Goal: Transaction & Acquisition: Book appointment/travel/reservation

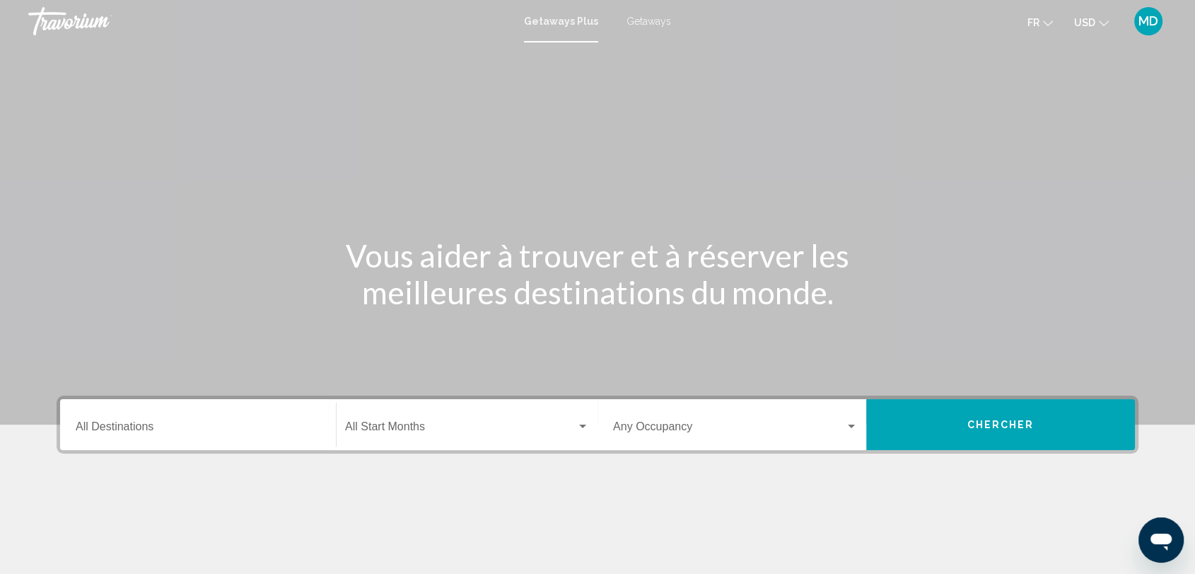
click at [633, 20] on span "Getaways" at bounding box center [649, 21] width 45 height 11
click at [1103, 25] on icon "Change currency" at bounding box center [1104, 23] width 10 height 10
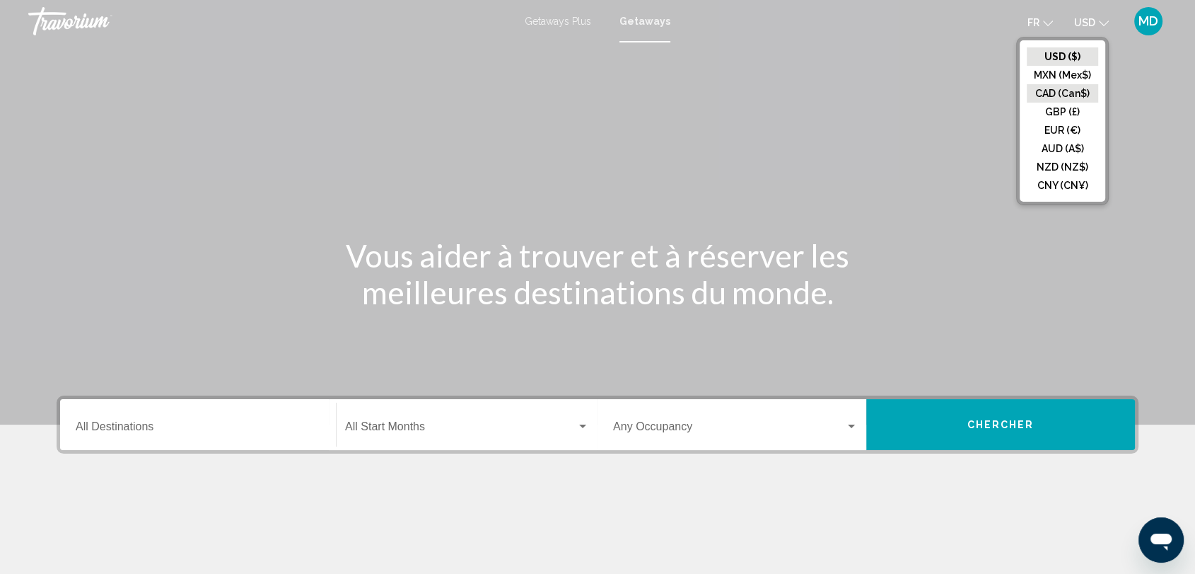
click at [1052, 90] on button "CAD (Can$)" at bounding box center [1062, 93] width 71 height 18
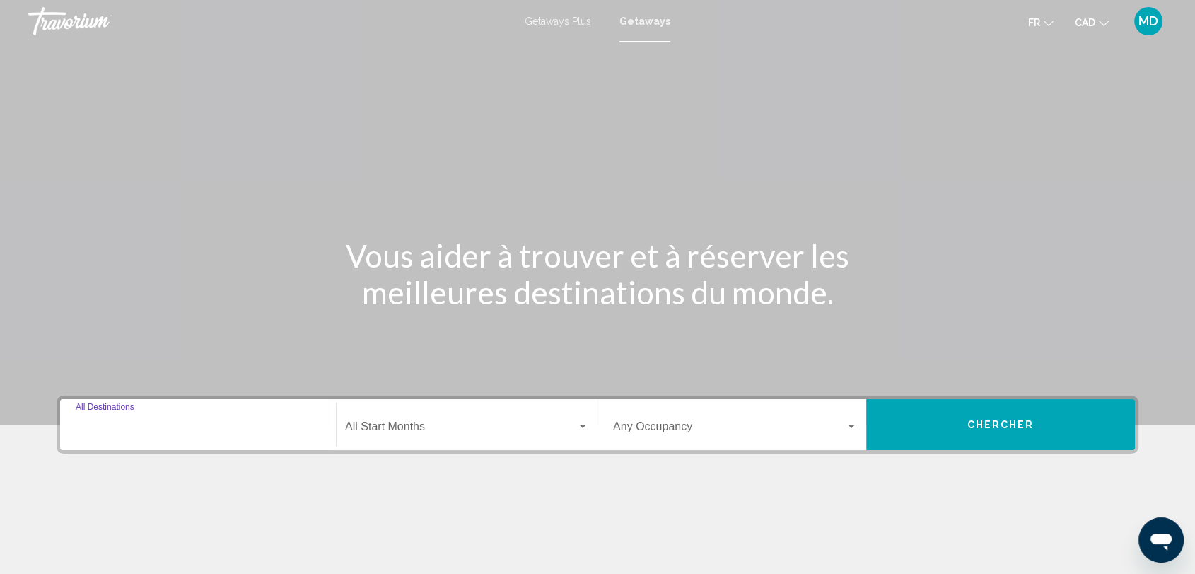
click at [166, 431] on input "Destination All Destinations" at bounding box center [198, 429] width 245 height 13
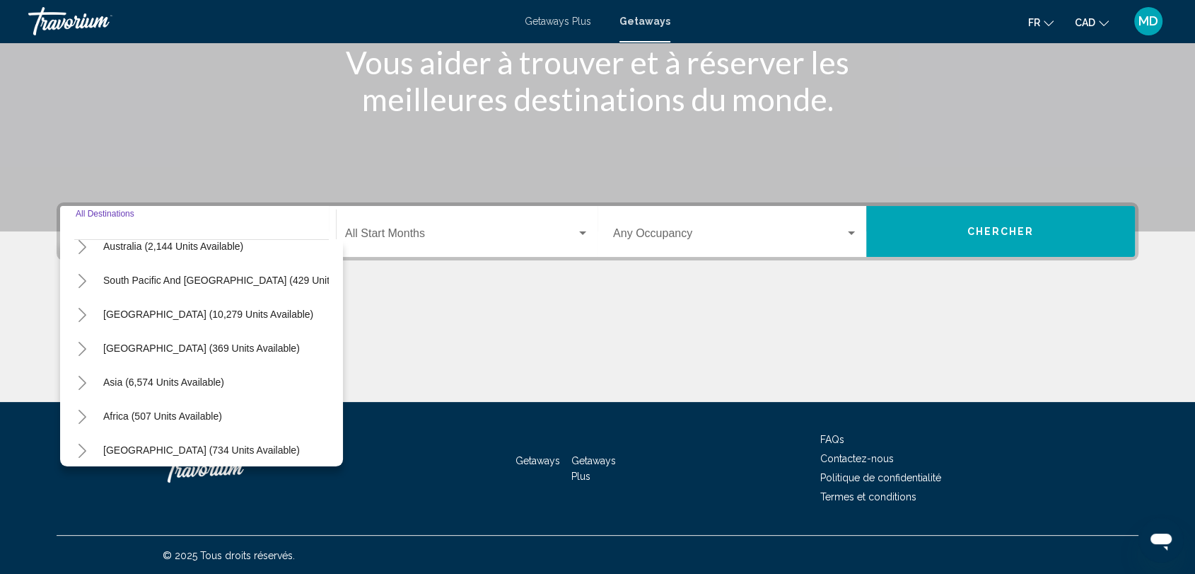
scroll to position [240, 6]
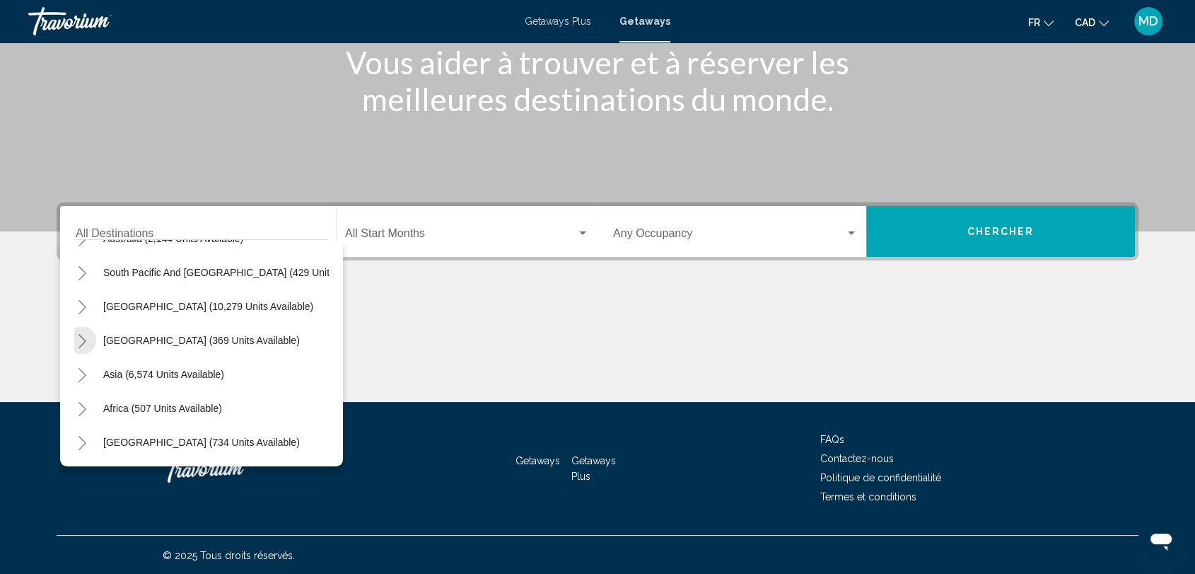
click at [74, 326] on button "Toggle Central America (369 units available)" at bounding box center [82, 340] width 28 height 28
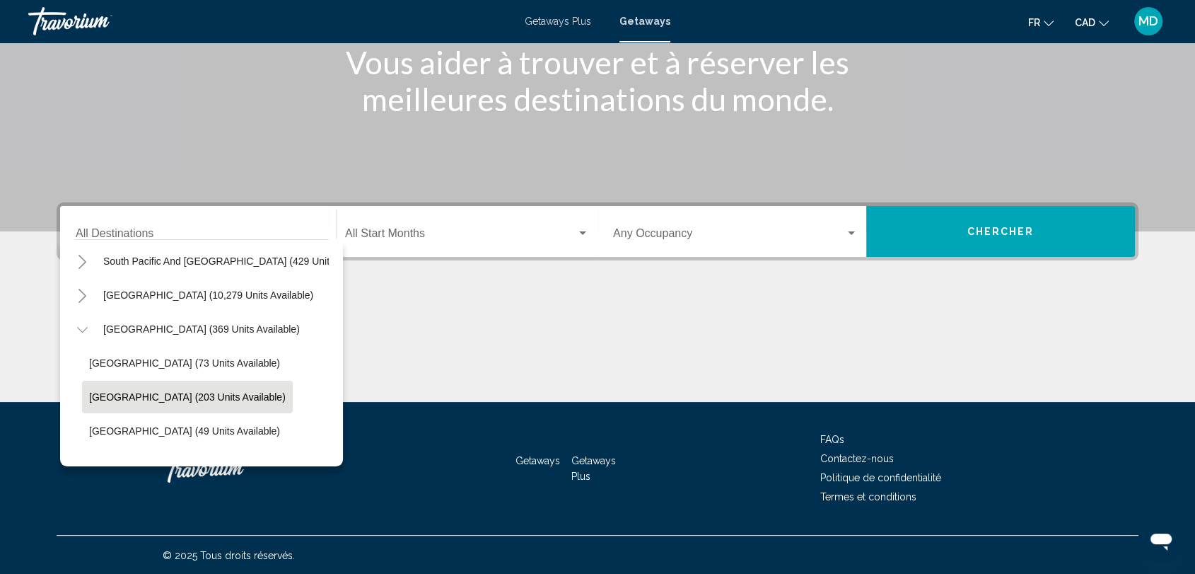
click at [113, 400] on button "[GEOGRAPHIC_DATA] (203 units available)" at bounding box center [187, 396] width 211 height 33
type input "**********"
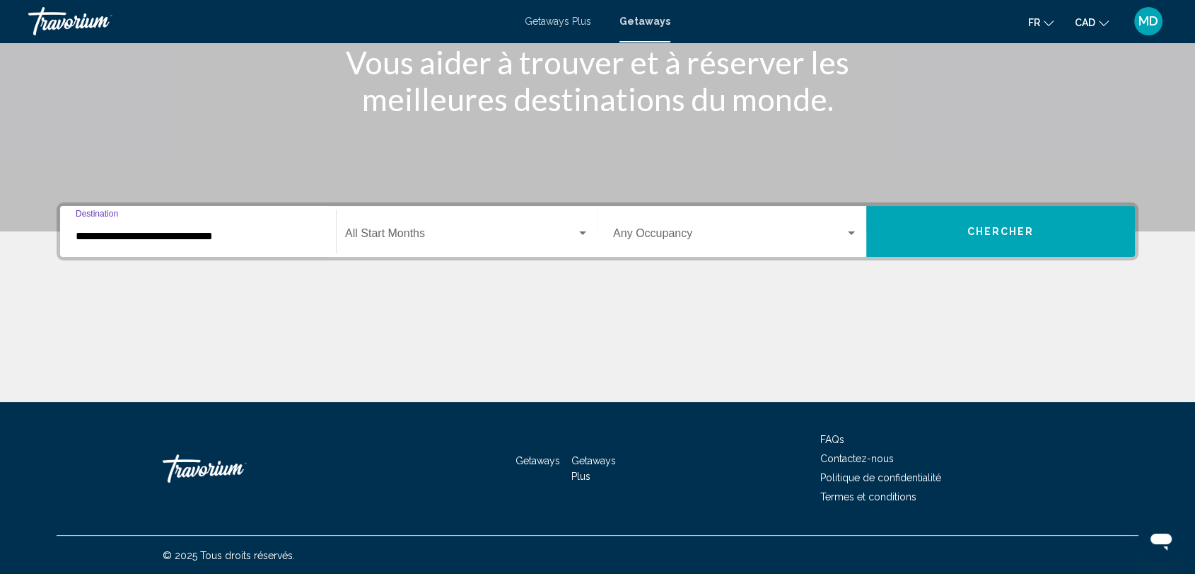
click at [475, 220] on div "Start Month All Start Months" at bounding box center [467, 231] width 244 height 45
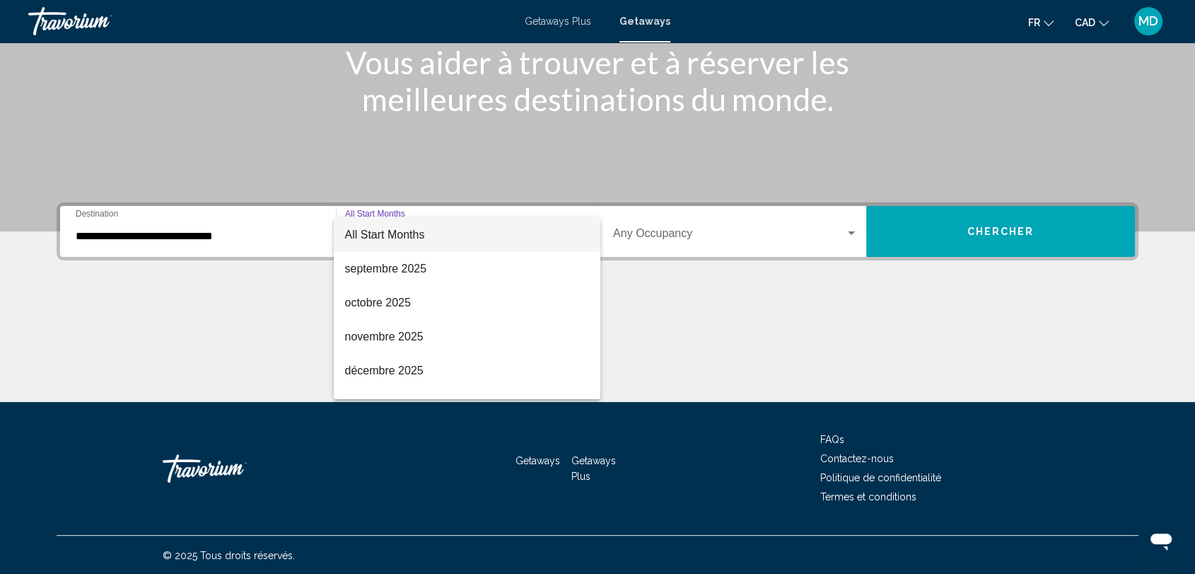
click at [909, 231] on div at bounding box center [597, 287] width 1195 height 574
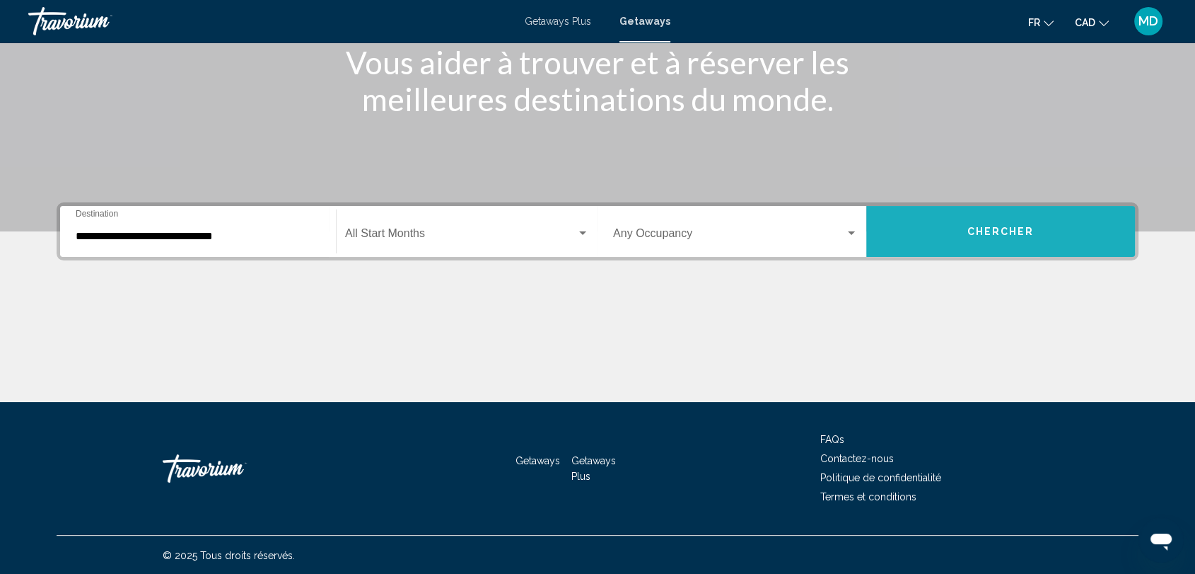
click at [909, 231] on button "Chercher" at bounding box center [1000, 231] width 269 height 51
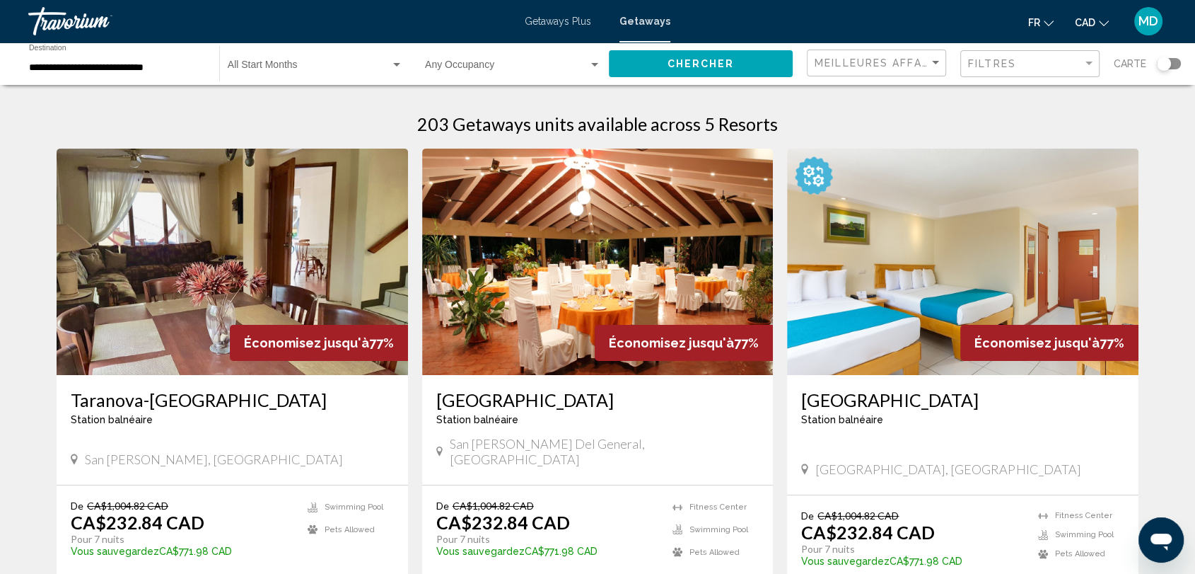
click at [280, 407] on h3 "Taranova-[GEOGRAPHIC_DATA]" at bounding box center [232, 399] width 323 height 21
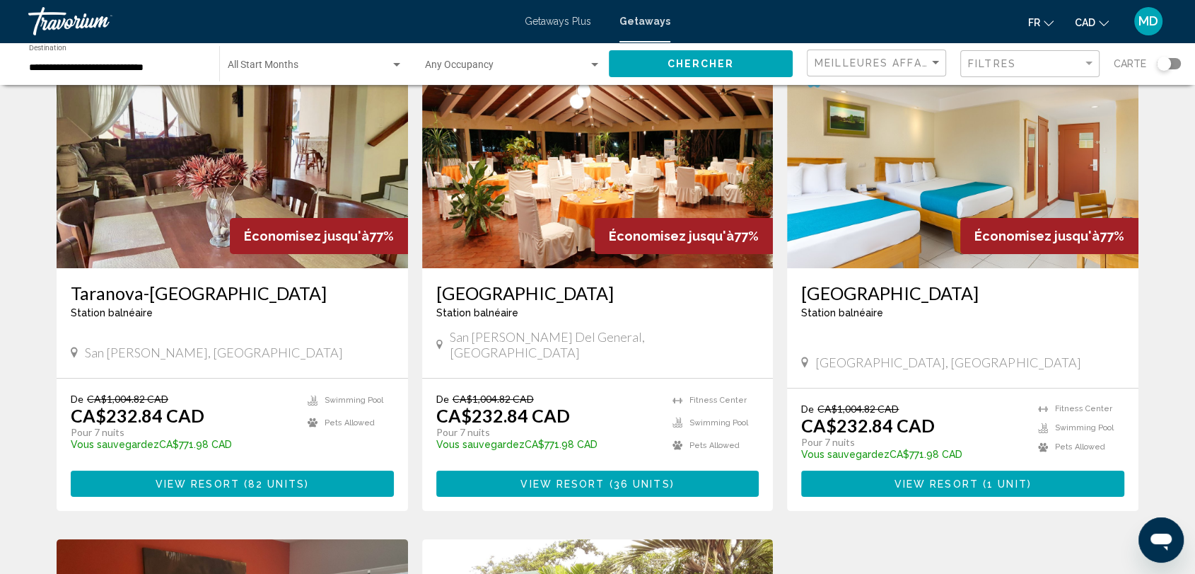
scroll to position [103, 0]
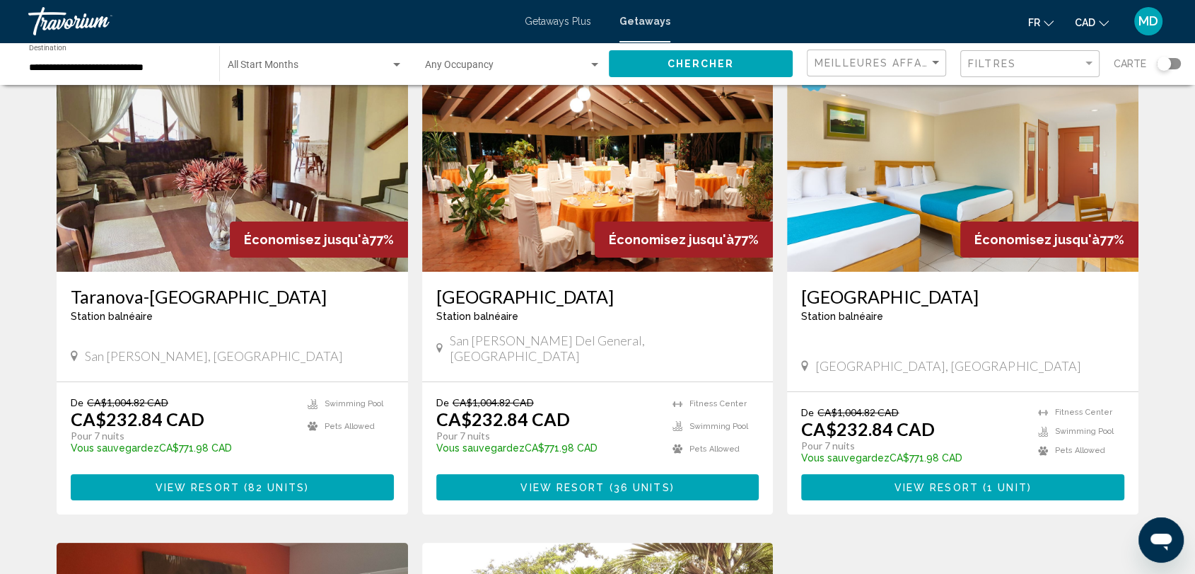
click at [1163, 64] on div "Search widget" at bounding box center [1164, 64] width 14 height 14
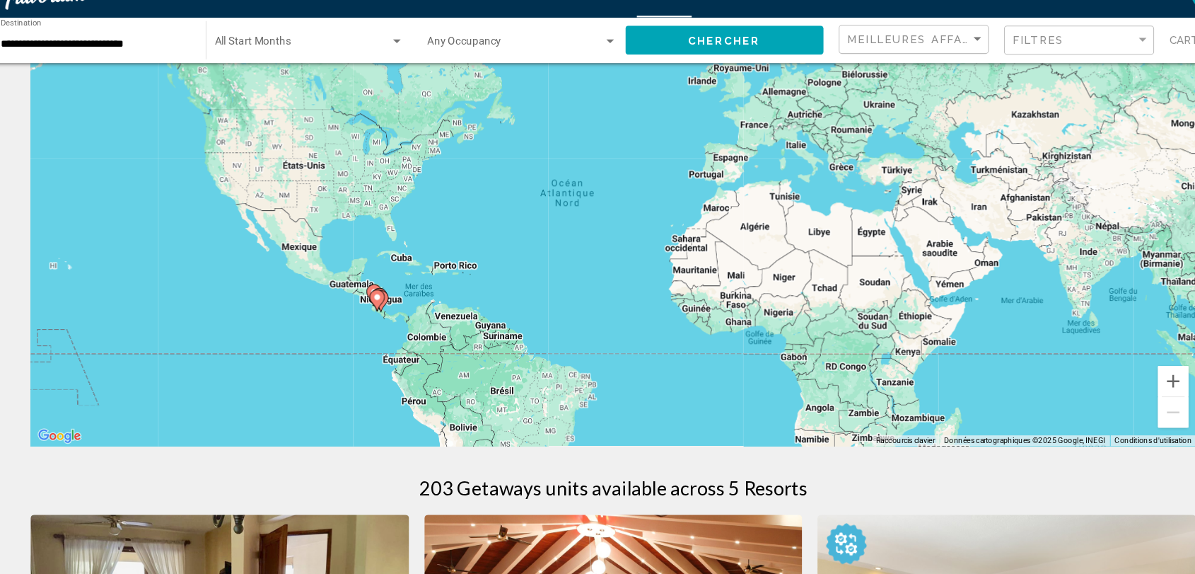
scroll to position [86, 0]
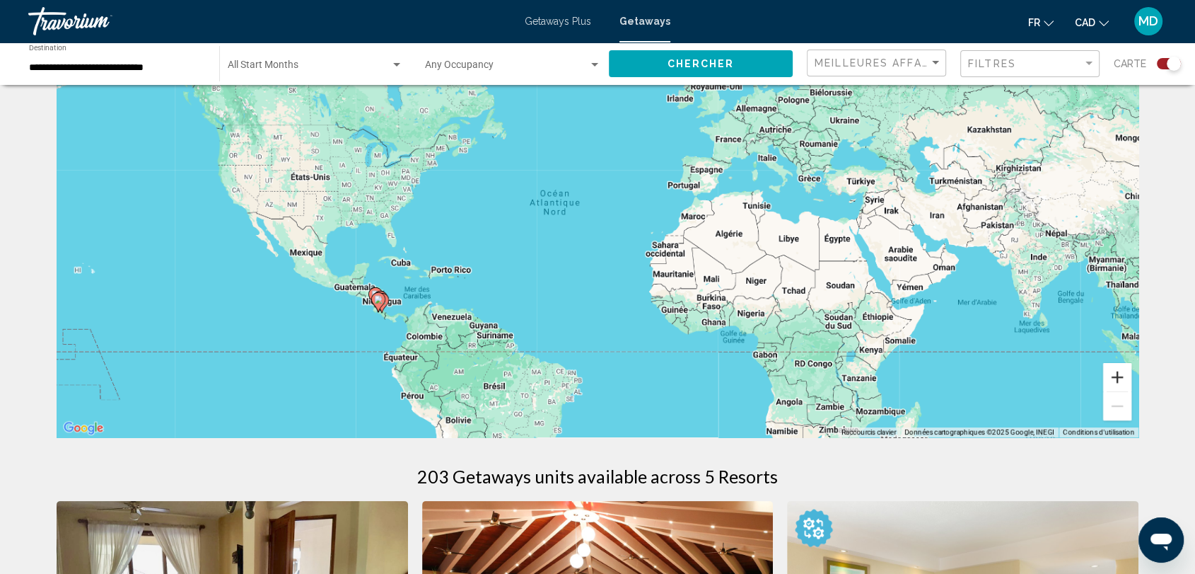
click at [1123, 373] on button "Zoom avant" at bounding box center [1117, 377] width 28 height 28
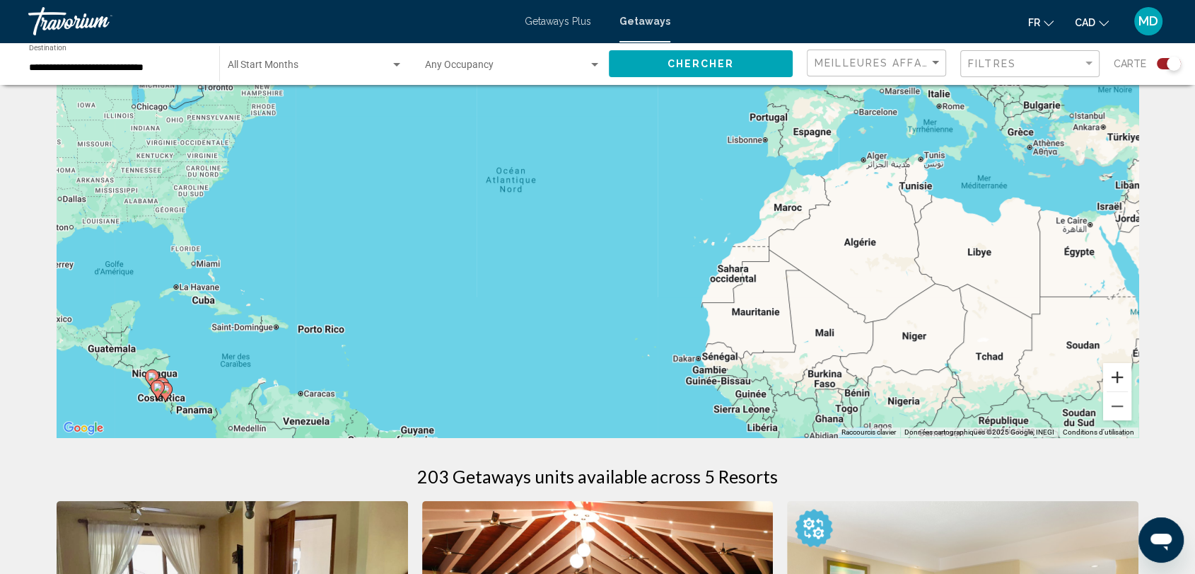
click at [1120, 373] on button "Zoom avant" at bounding box center [1117, 377] width 28 height 28
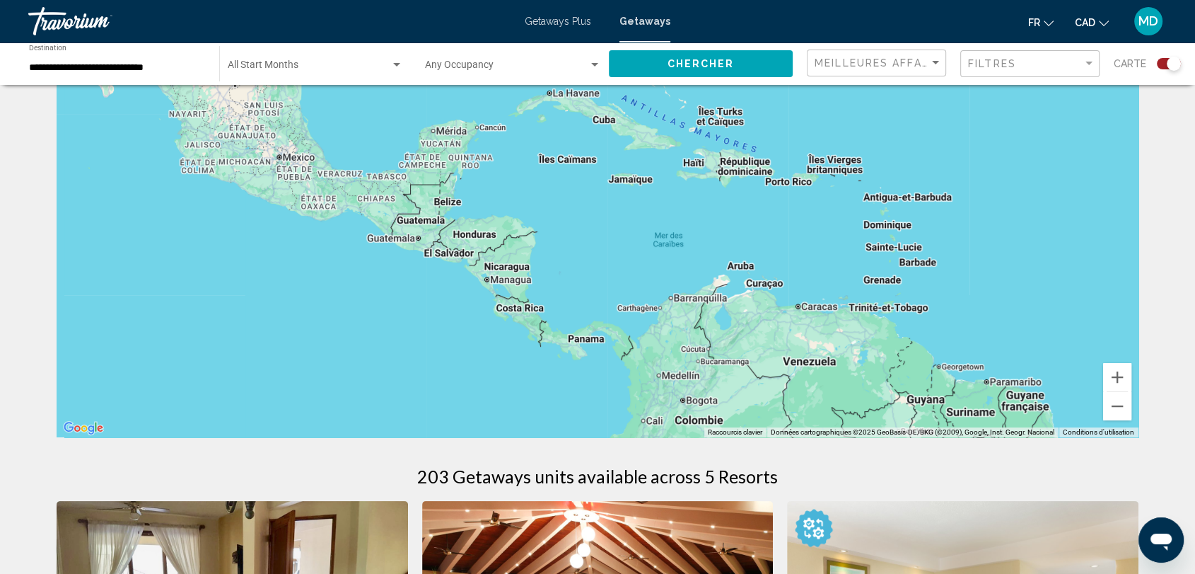
drag, startPoint x: 390, startPoint y: 397, endPoint x: 1206, endPoint y: 126, distance: 859.5
click at [1195, 126] on html "**********" at bounding box center [597, 201] width 1195 height 574
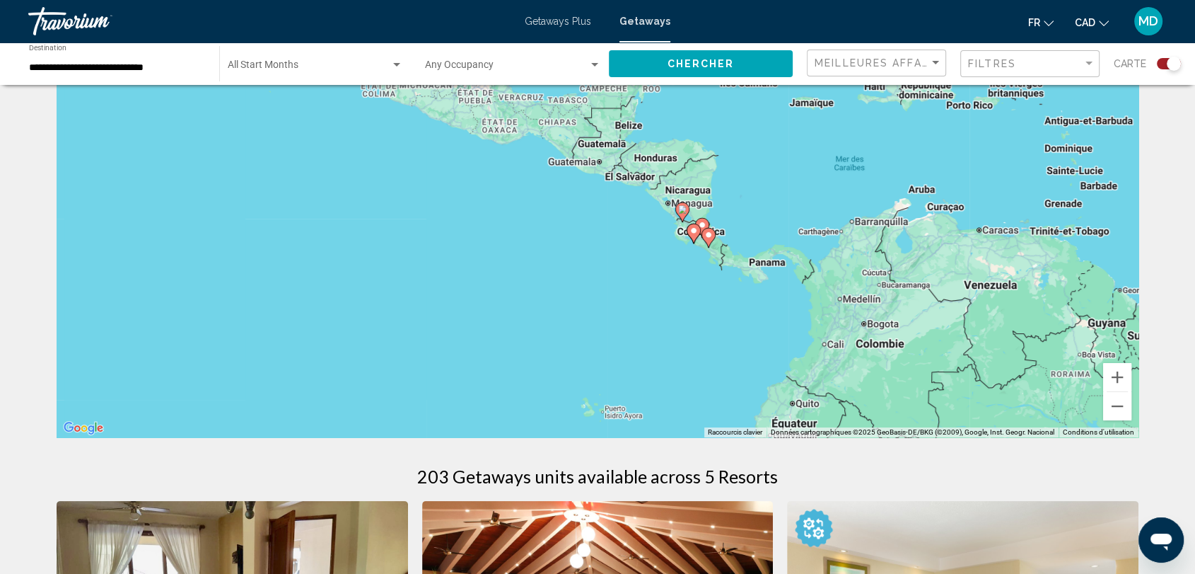
drag, startPoint x: 513, startPoint y: 303, endPoint x: 700, endPoint y: 243, distance: 196.8
click at [700, 243] on div "Pour activer le glissement avec le clavier, appuyez sur Alt+Entrée. Une fois ce…" at bounding box center [598, 225] width 1082 height 424
click at [1120, 375] on button "Zoom avant" at bounding box center [1117, 377] width 28 height 28
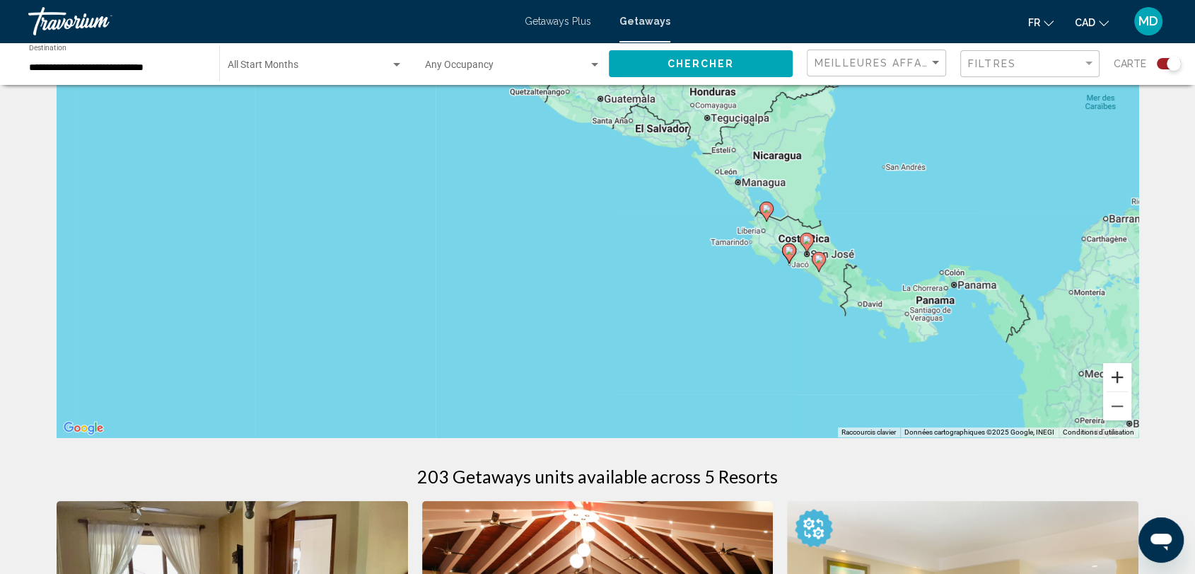
click at [1120, 375] on button "Zoom avant" at bounding box center [1117, 377] width 28 height 28
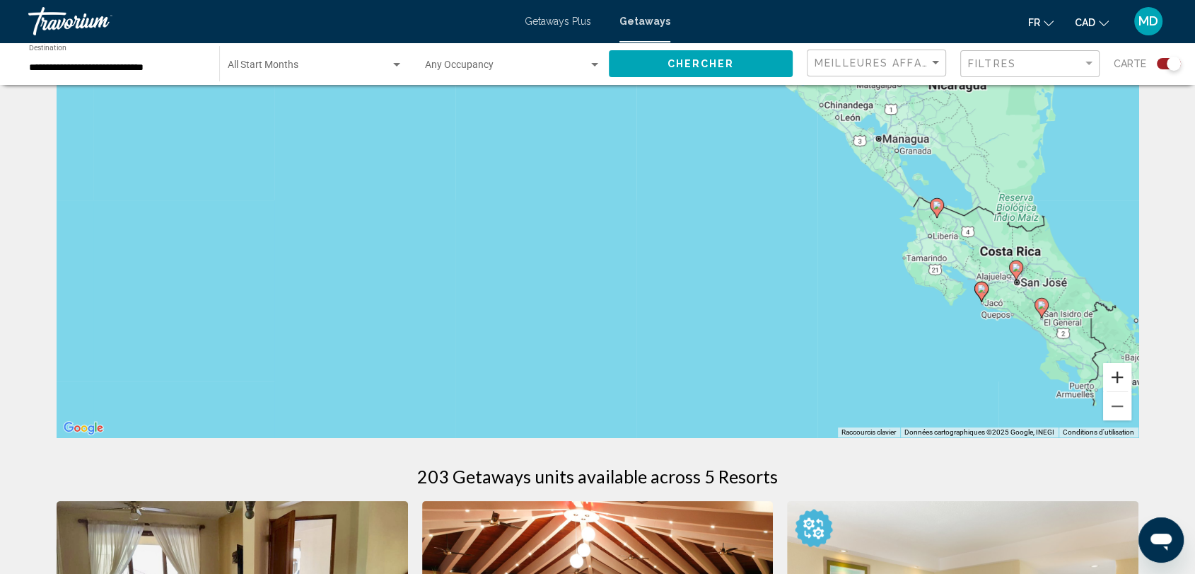
click at [1120, 375] on button "Zoom avant" at bounding box center [1117, 377] width 28 height 28
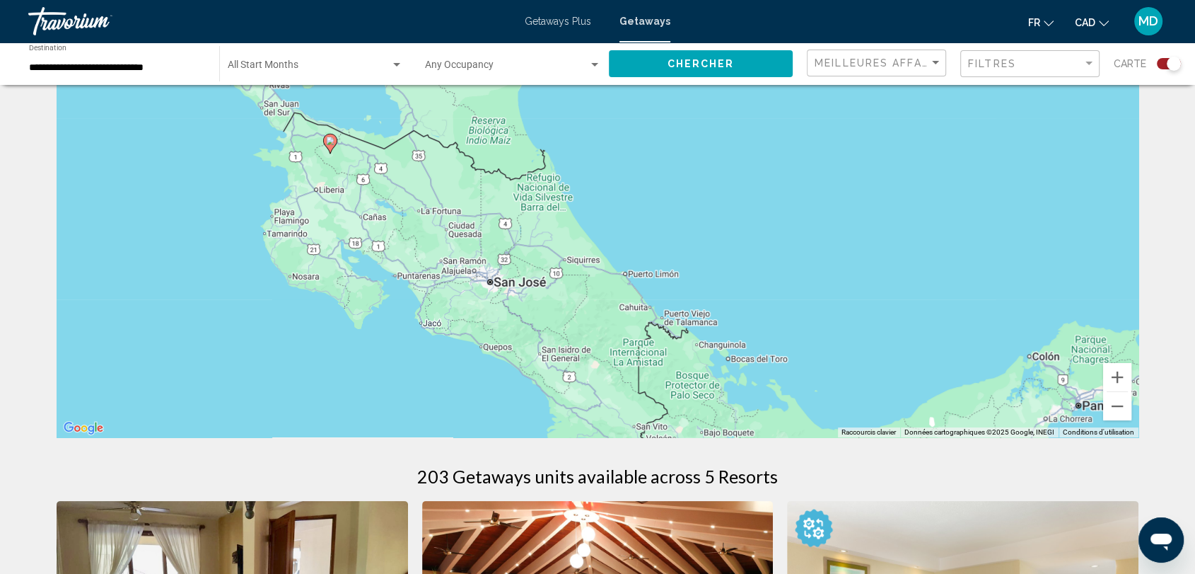
drag, startPoint x: 970, startPoint y: 210, endPoint x: 3, endPoint y: 124, distance: 971.3
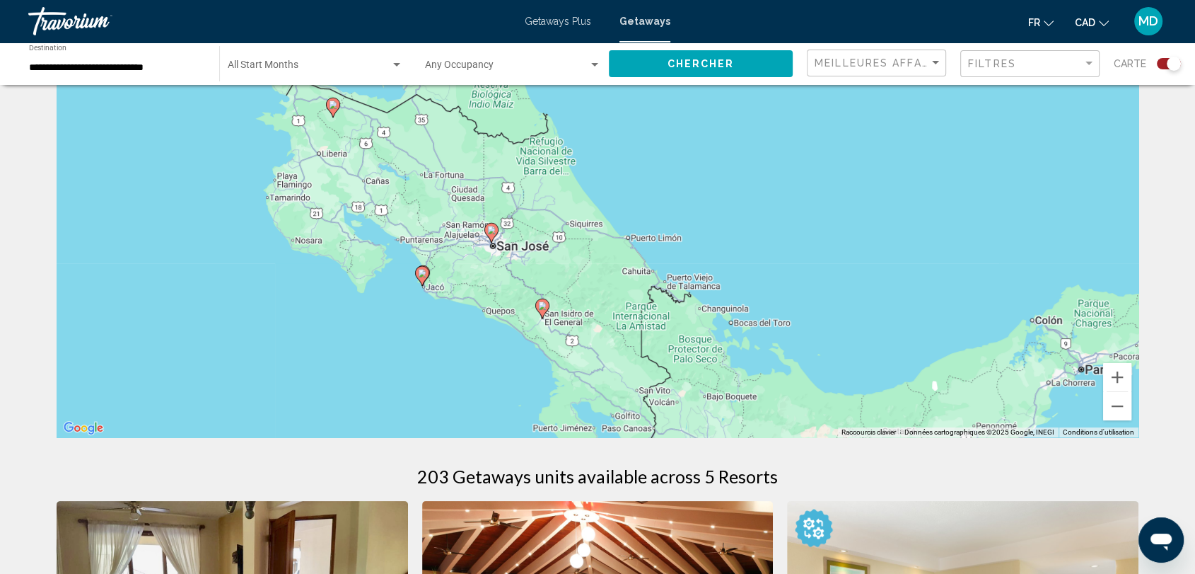
click at [419, 273] on image "Main content" at bounding box center [422, 273] width 8 height 8
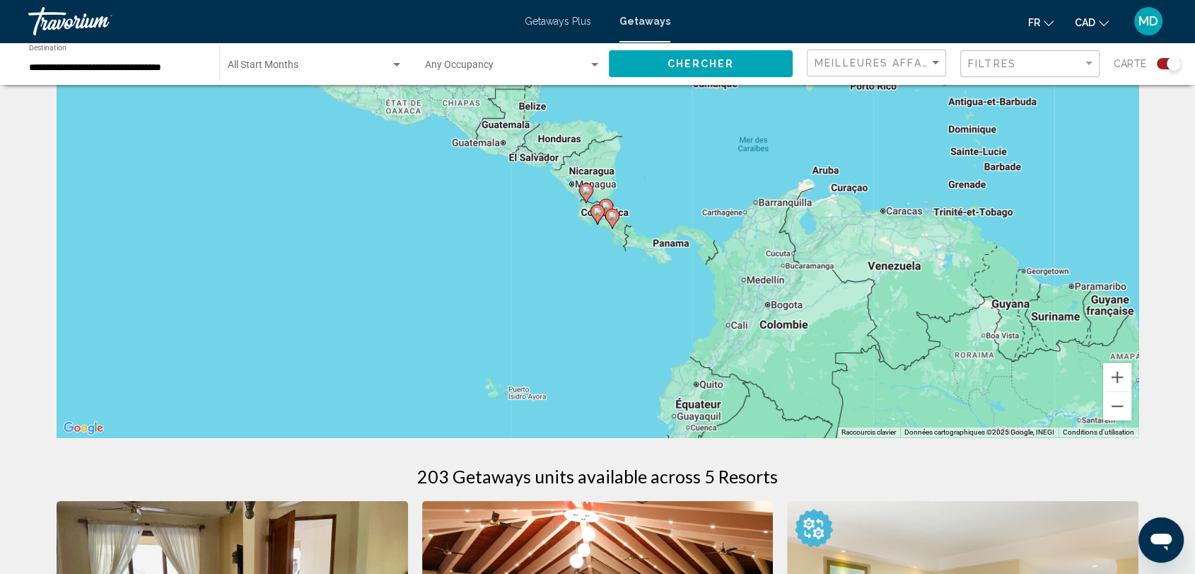
click at [598, 209] on image "Main content" at bounding box center [597, 211] width 8 height 8
type input "**********"
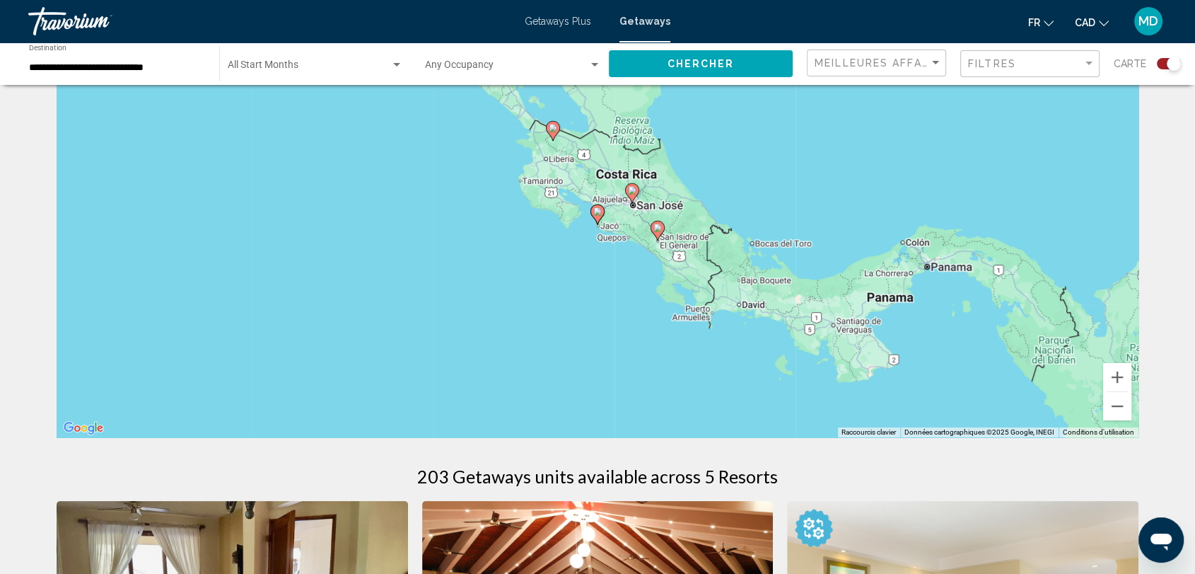
click at [598, 209] on image "Main content" at bounding box center [597, 211] width 8 height 8
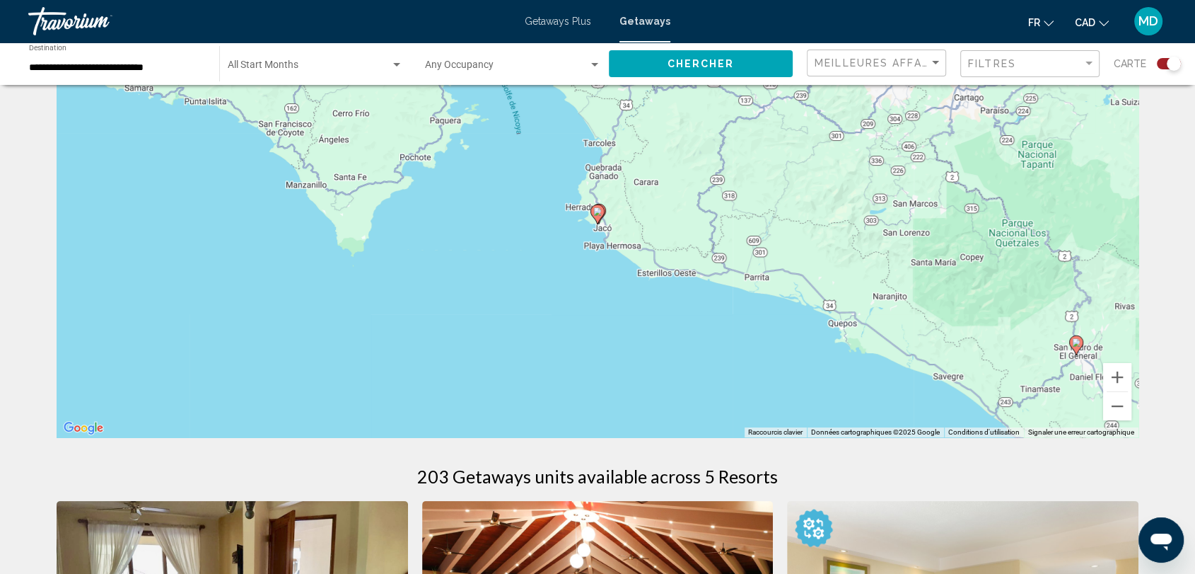
click at [598, 209] on image "Main content" at bounding box center [597, 211] width 8 height 8
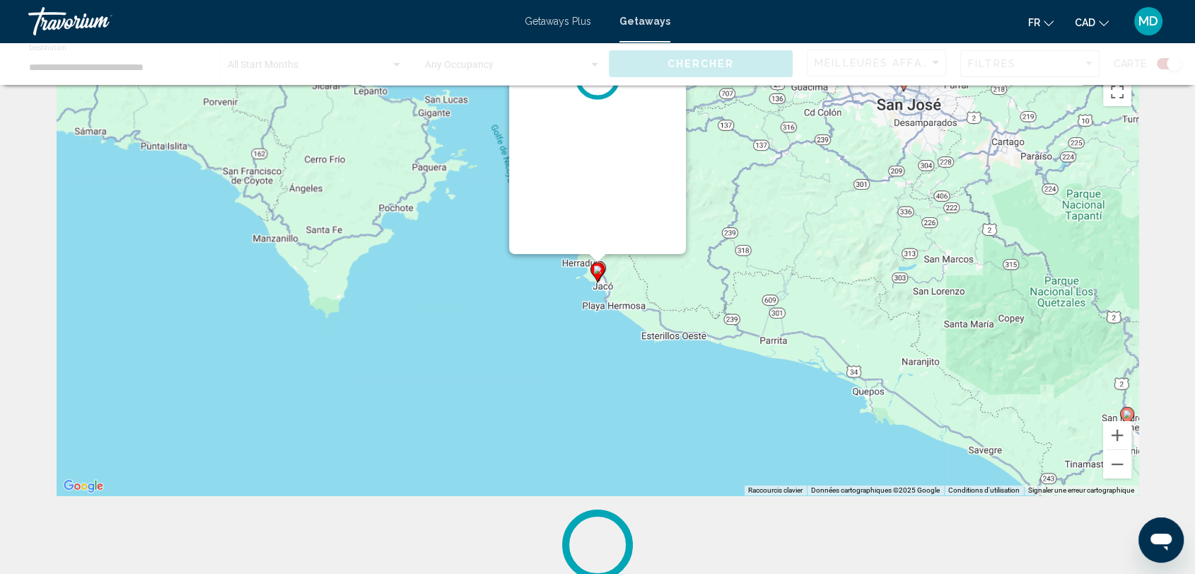
scroll to position [0, 0]
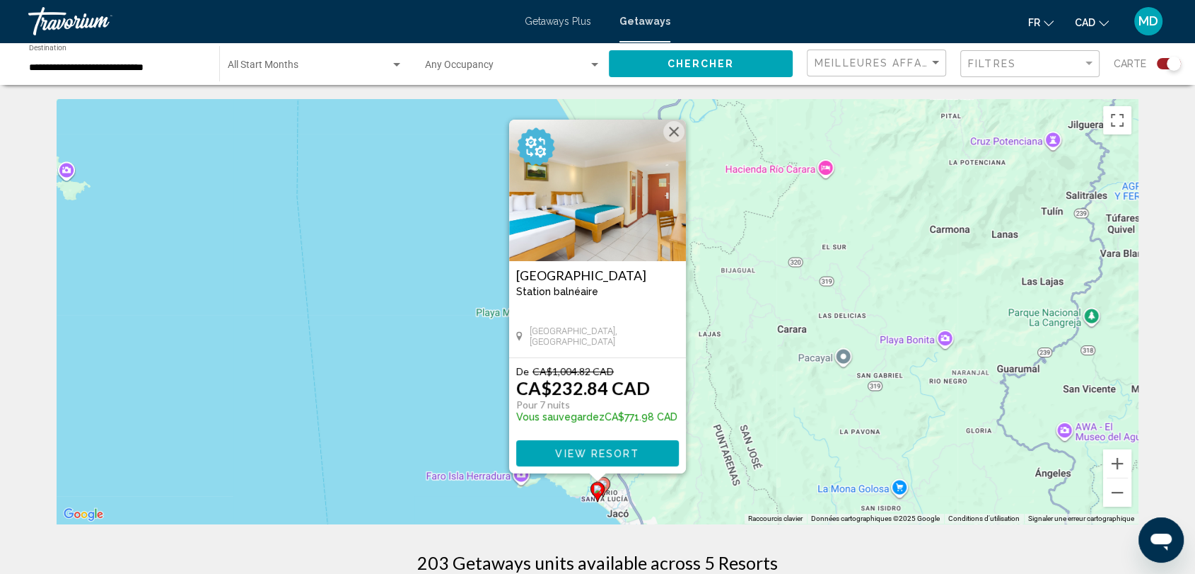
click at [577, 460] on button "View Resort" at bounding box center [597, 453] width 163 height 26
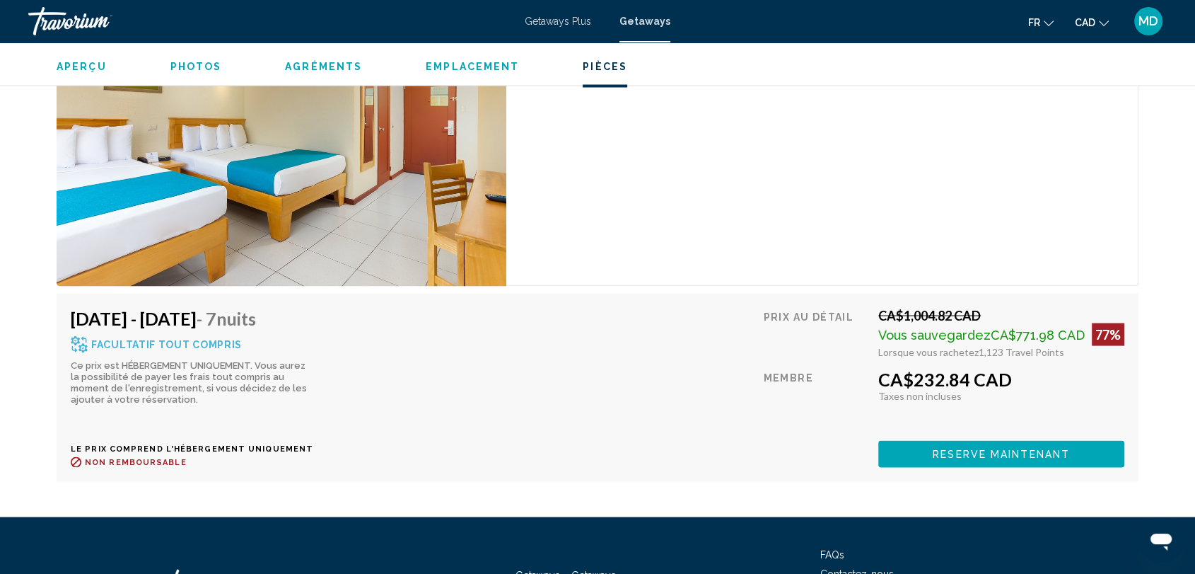
scroll to position [2676, 0]
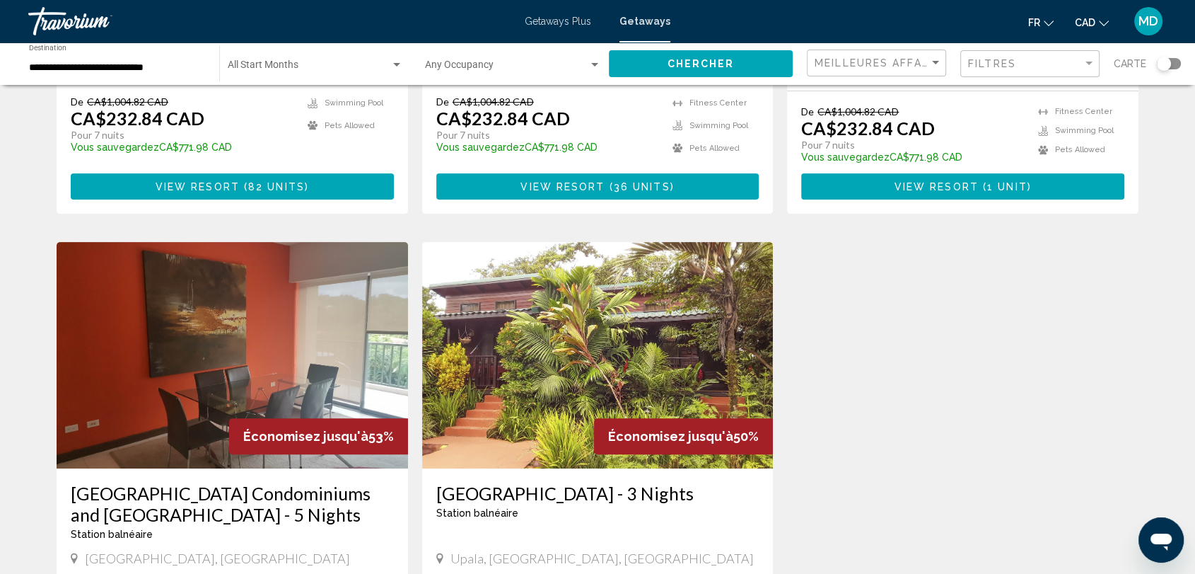
scroll to position [517, 0]
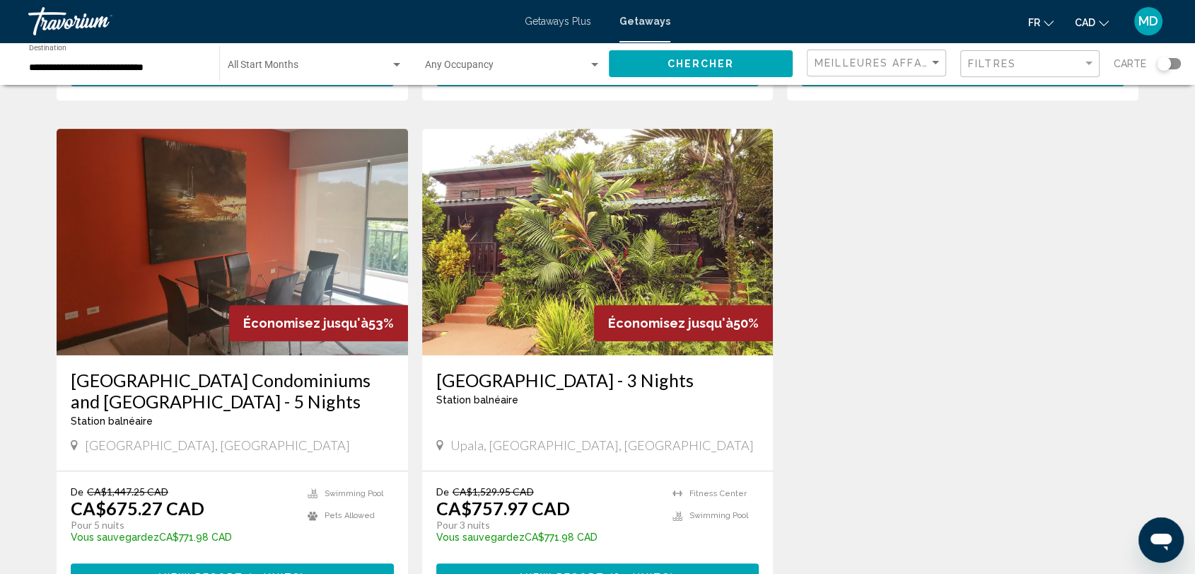
click at [473, 317] on img "Main content" at bounding box center [597, 242] width 351 height 226
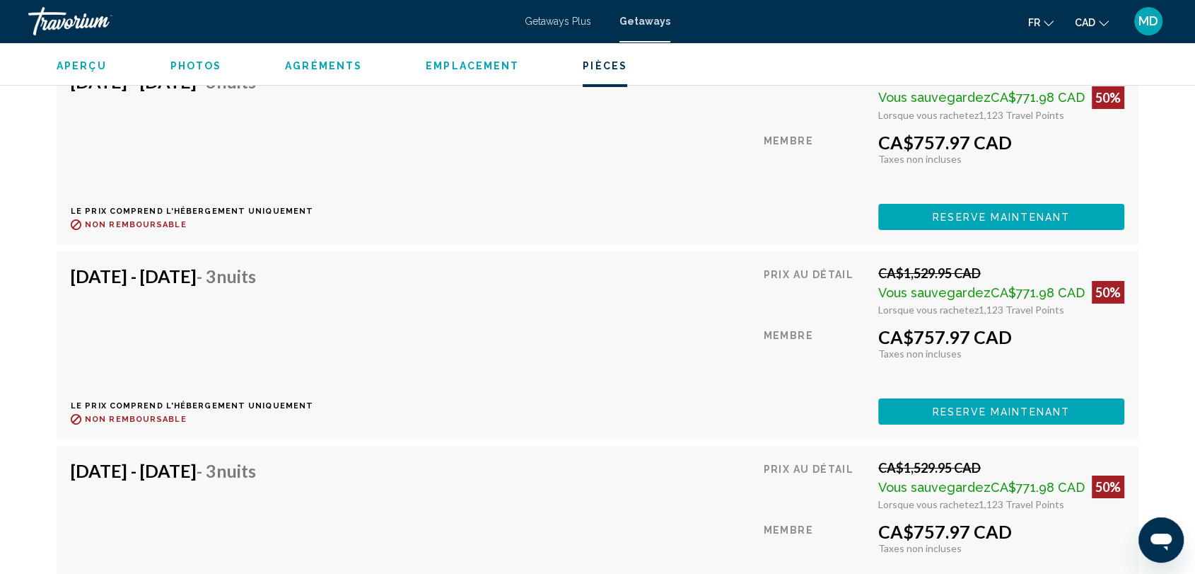
scroll to position [5032, 0]
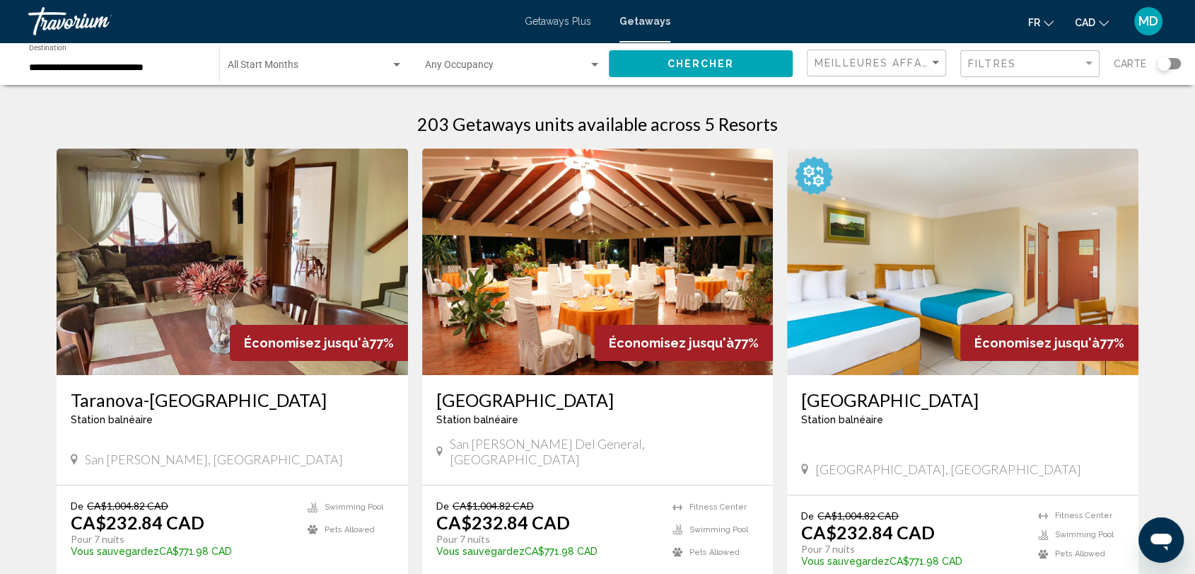
click at [163, 58] on div "**********" at bounding box center [117, 64] width 176 height 39
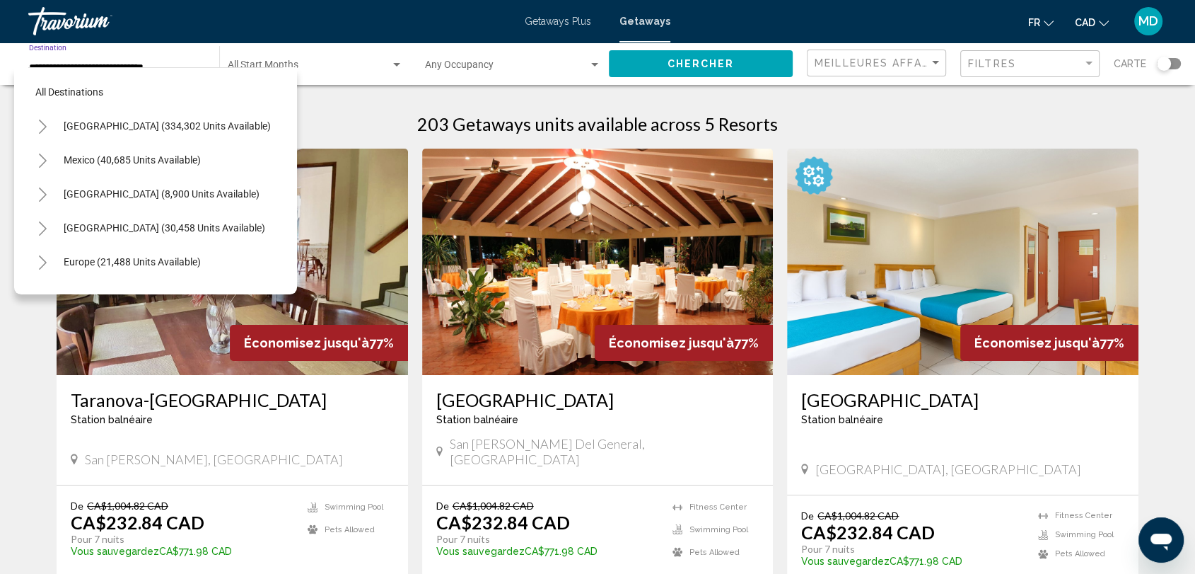
scroll to position [293, 0]
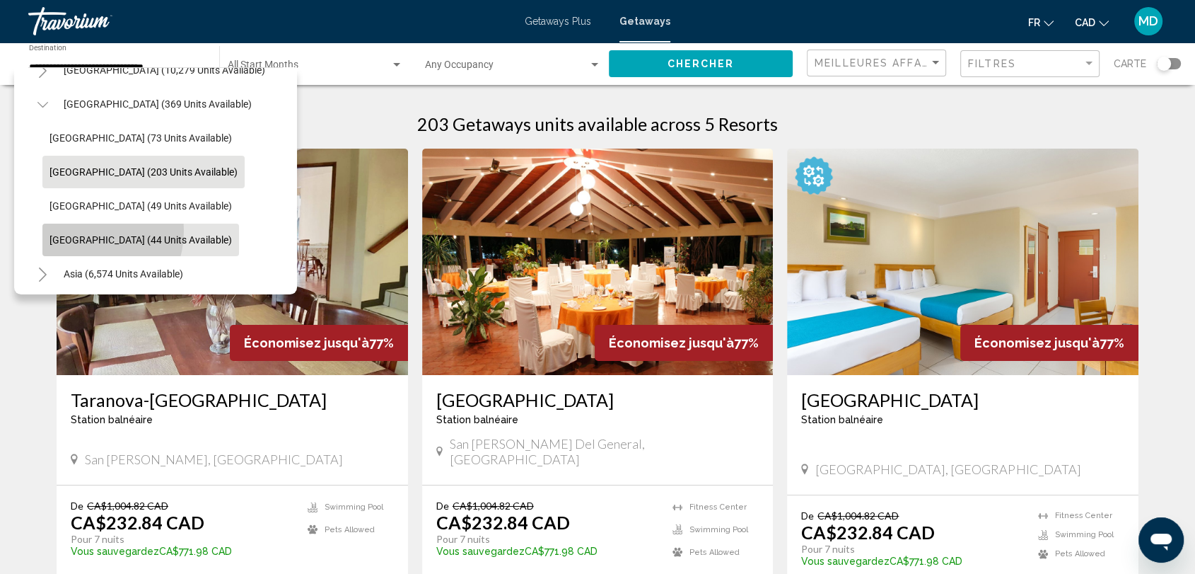
click at [80, 230] on button "[GEOGRAPHIC_DATA] (44 units available)" at bounding box center [140, 239] width 197 height 33
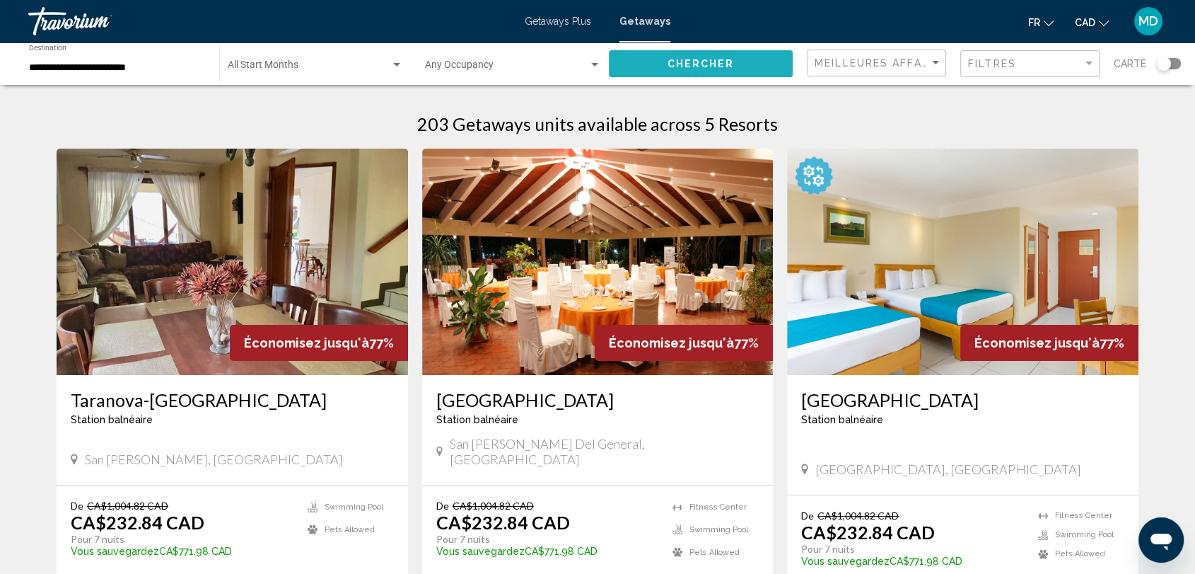
click at [720, 60] on span "Chercher" at bounding box center [700, 64] width 67 height 11
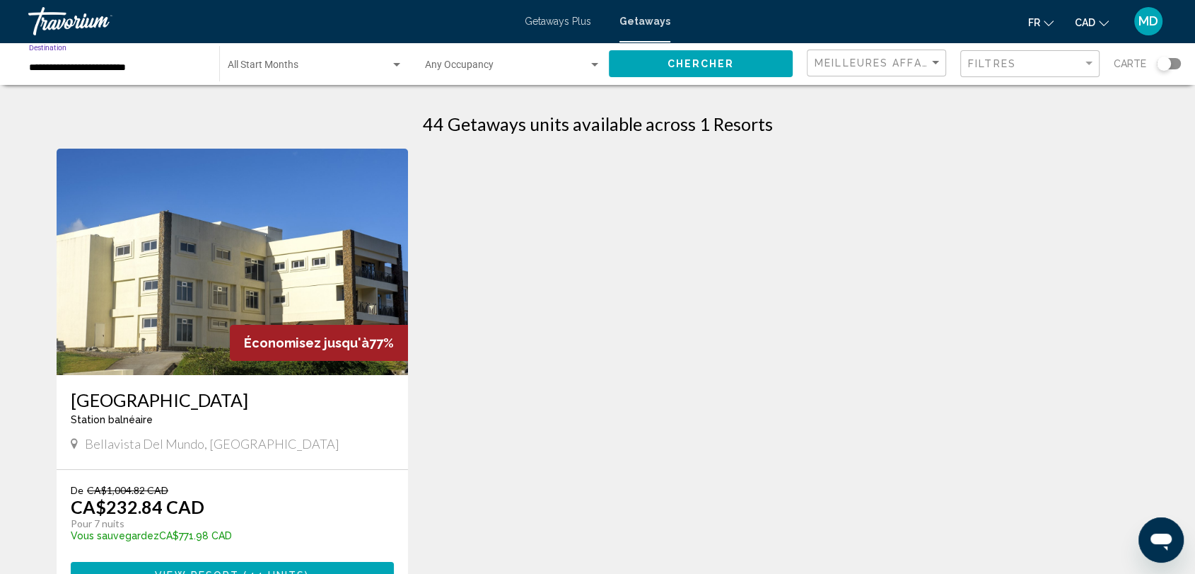
click at [137, 69] on input "**********" at bounding box center [117, 67] width 176 height 11
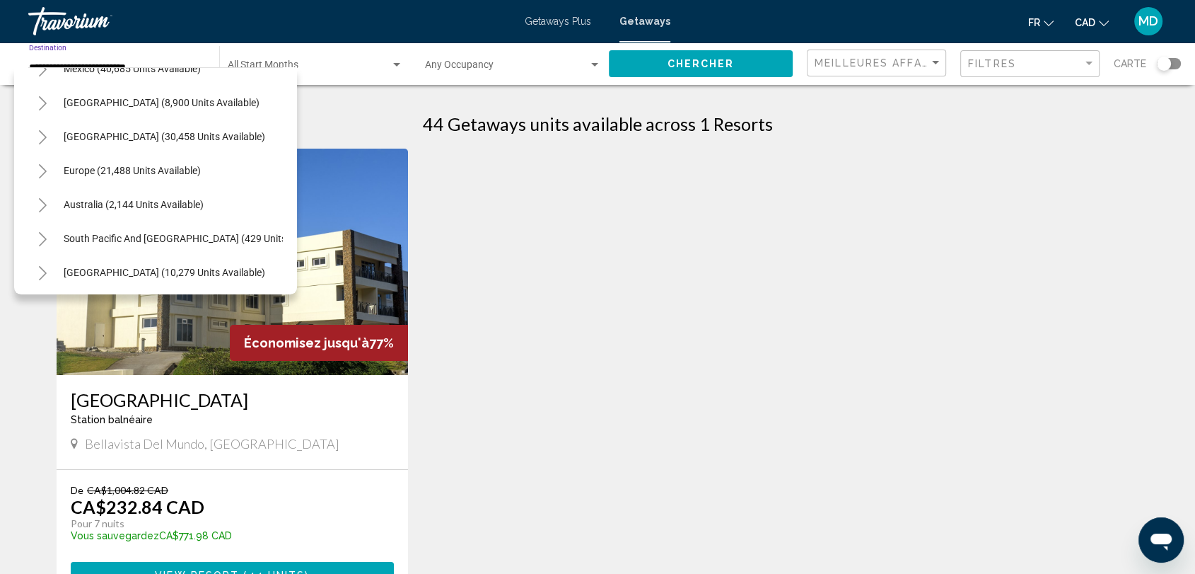
scroll to position [91, 0]
click at [124, 140] on span "[GEOGRAPHIC_DATA] (30,458 units available)" at bounding box center [165, 137] width 202 height 11
type input "**********"
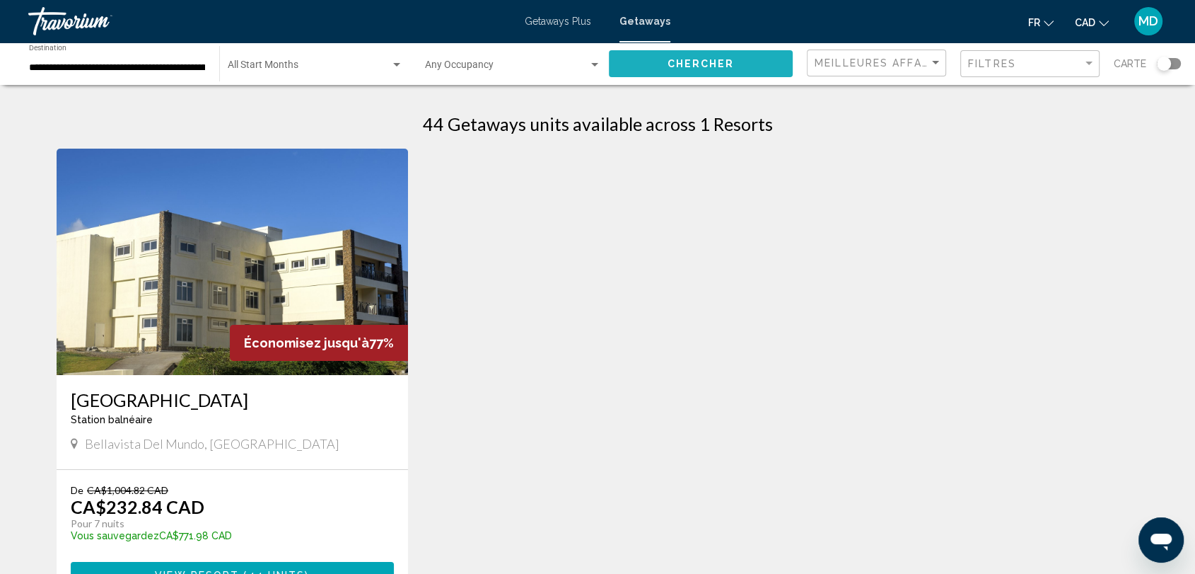
click at [640, 69] on button "Chercher" at bounding box center [701, 63] width 184 height 26
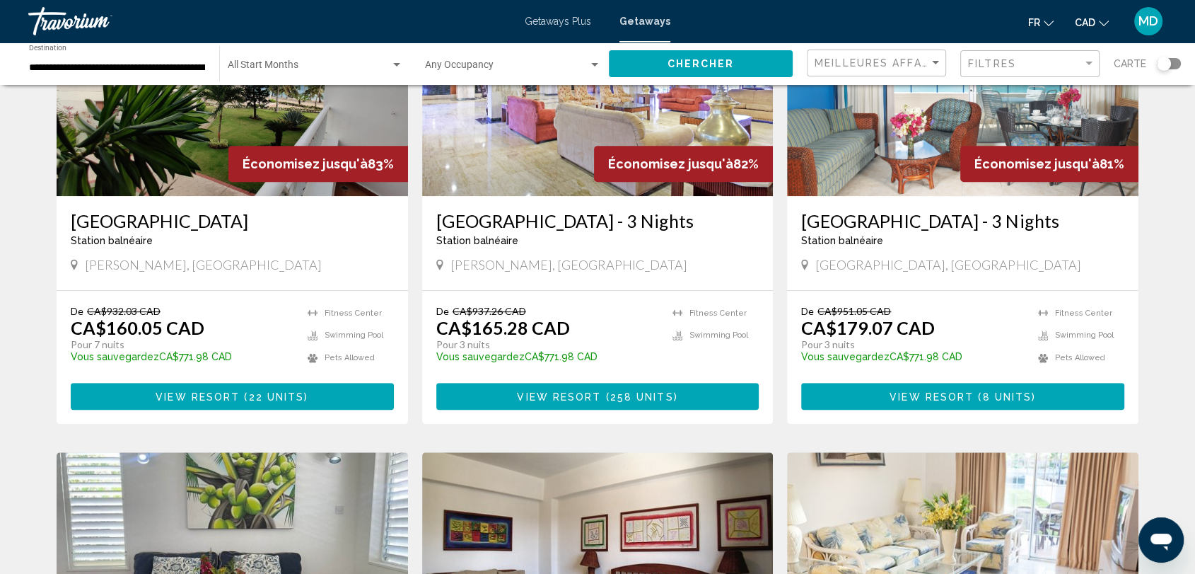
scroll to position [695, 0]
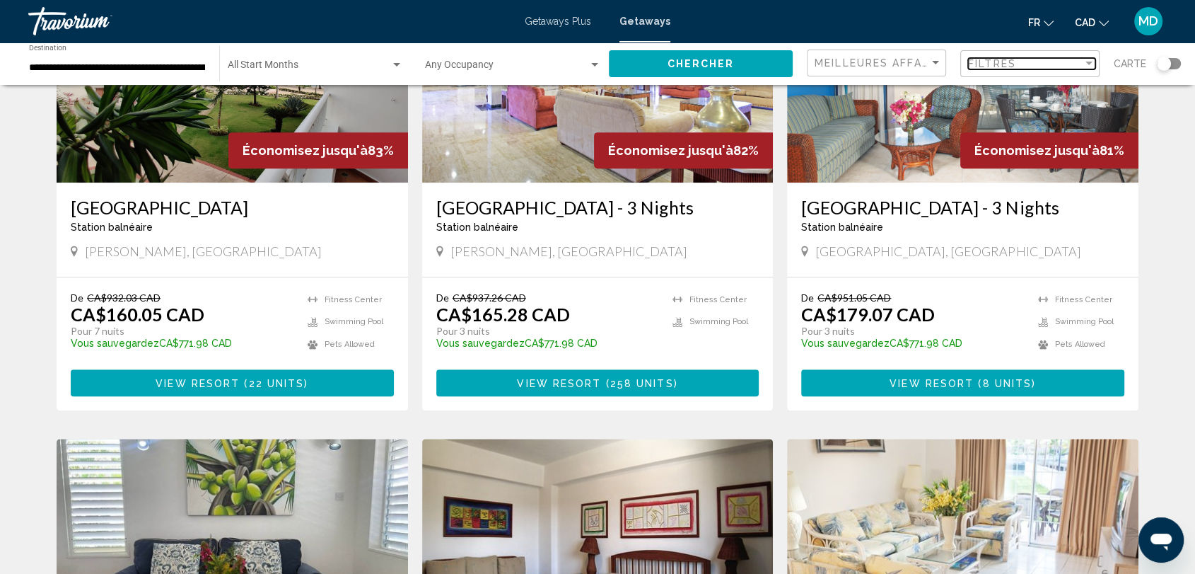
click at [1041, 63] on div "Filtres" at bounding box center [1025, 63] width 115 height 11
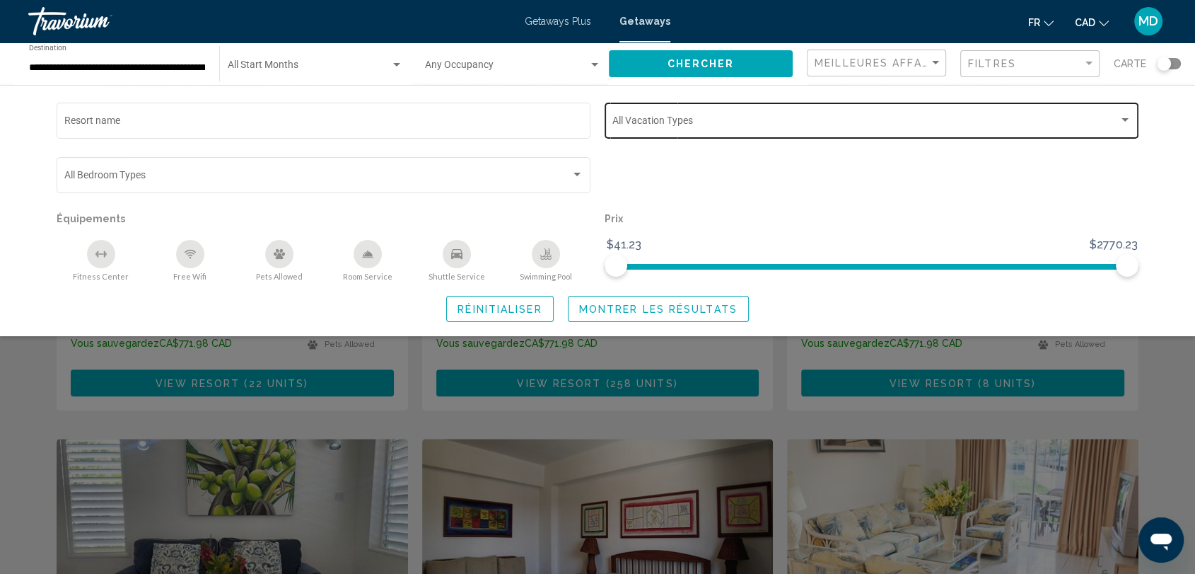
click at [709, 120] on span "Search widget" at bounding box center [865, 122] width 506 height 11
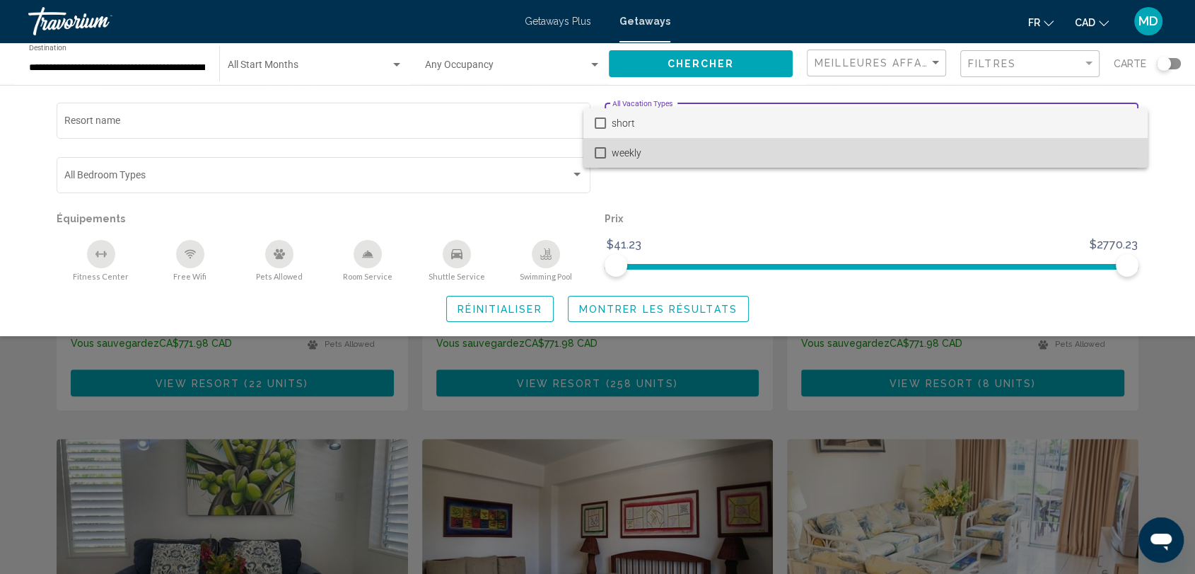
click at [694, 156] on span "weekly" at bounding box center [874, 153] width 525 height 30
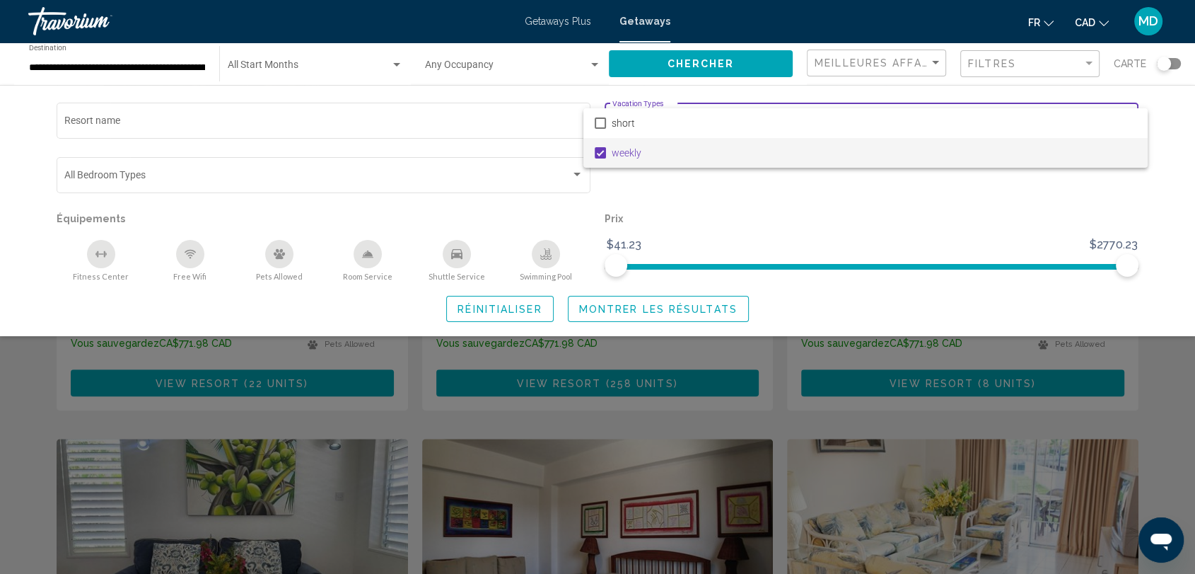
click at [627, 302] on div at bounding box center [597, 287] width 1195 height 574
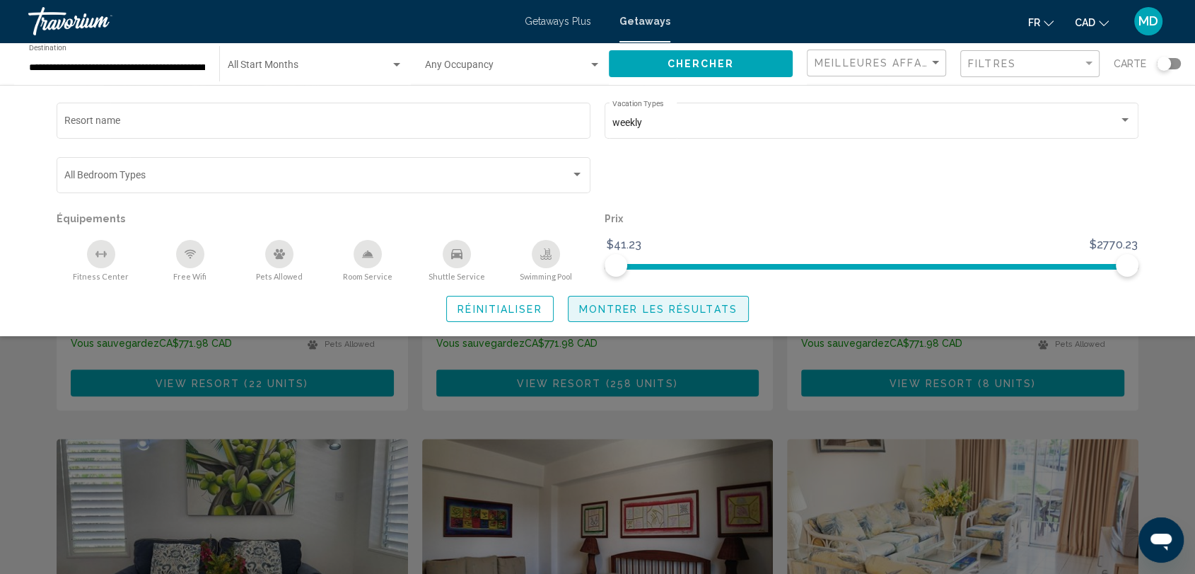
click at [611, 314] on span "Montrer les résultats" at bounding box center [658, 308] width 158 height 11
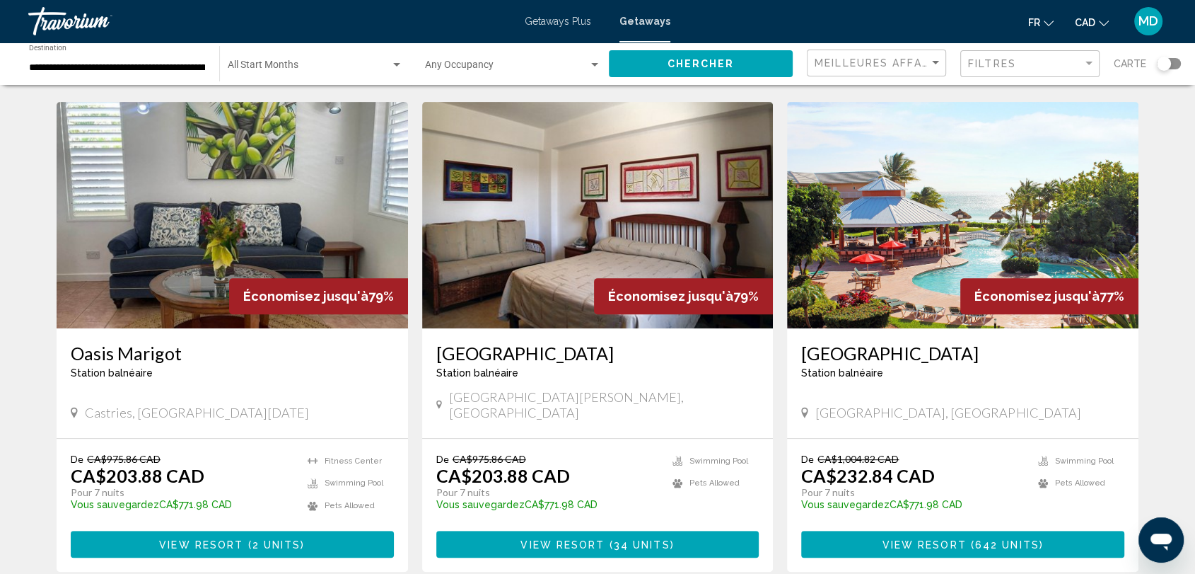
scroll to position [549, 0]
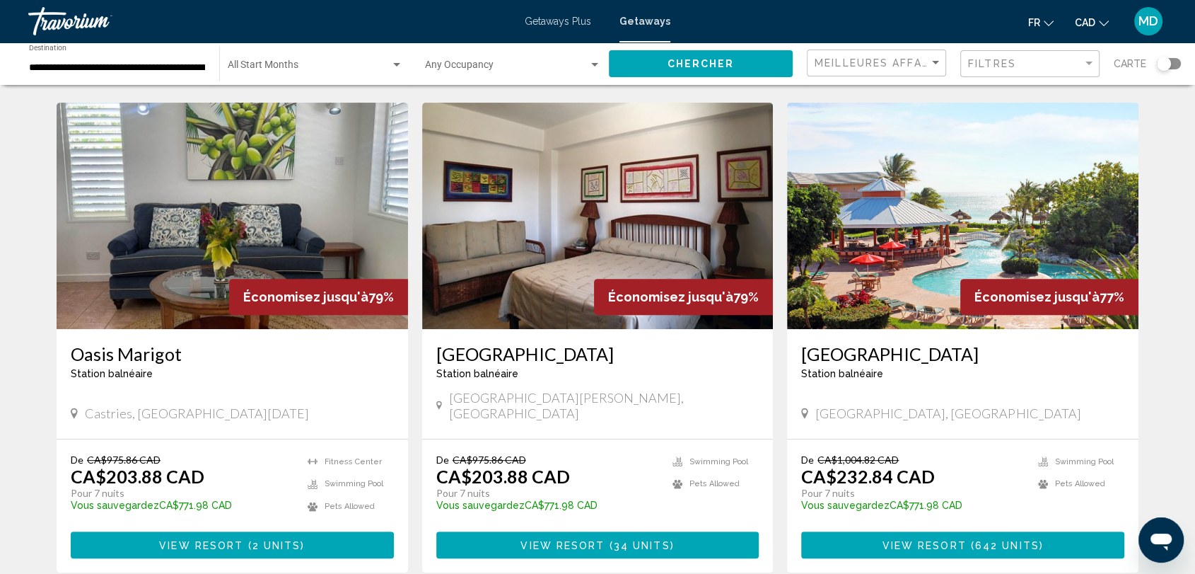
click at [960, 182] on img "Main content" at bounding box center [962, 216] width 351 height 226
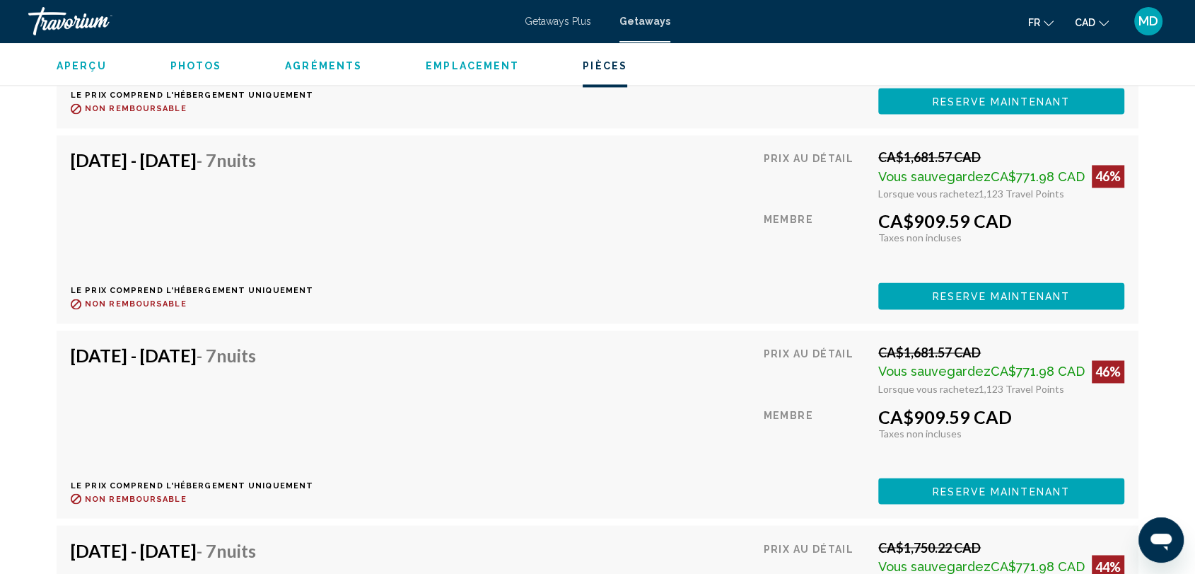
scroll to position [18424, 0]
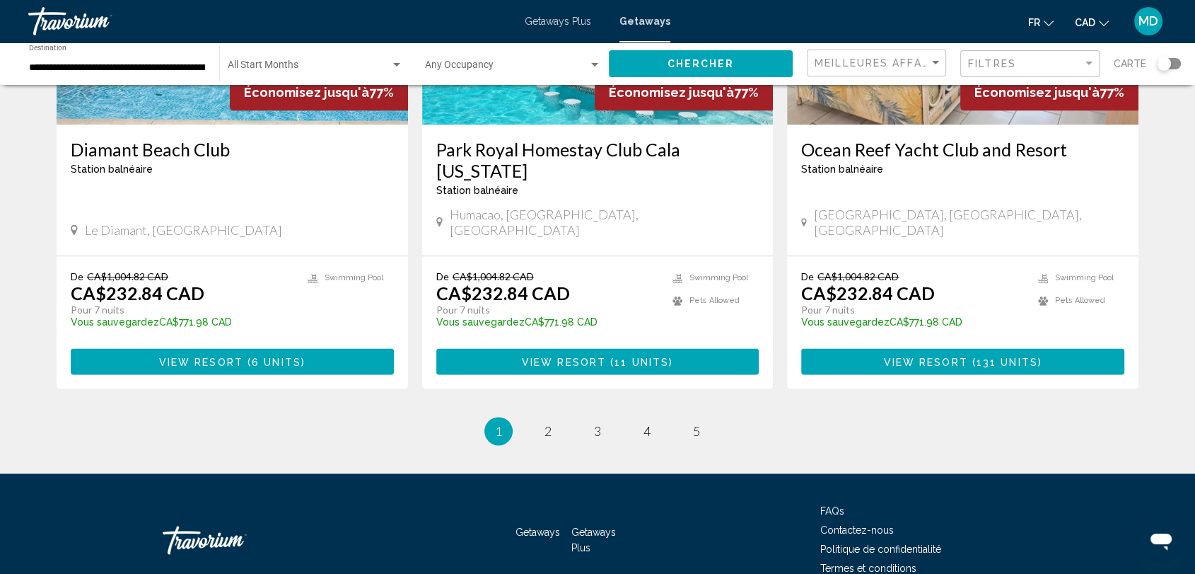
scroll to position [1751, 0]
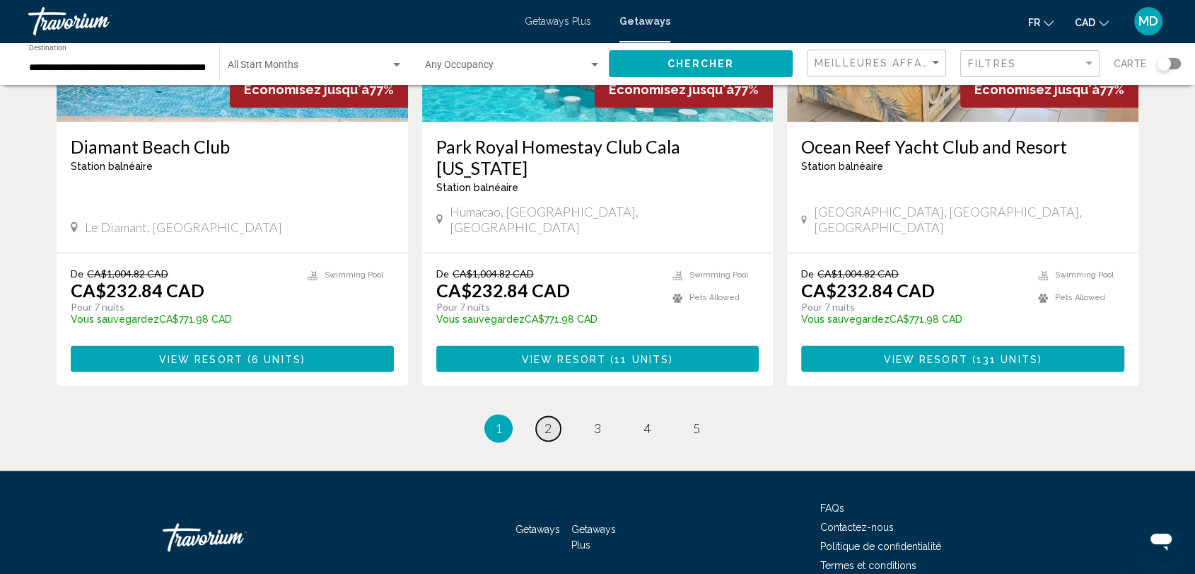
click at [555, 416] on link "page 2" at bounding box center [548, 428] width 25 height 25
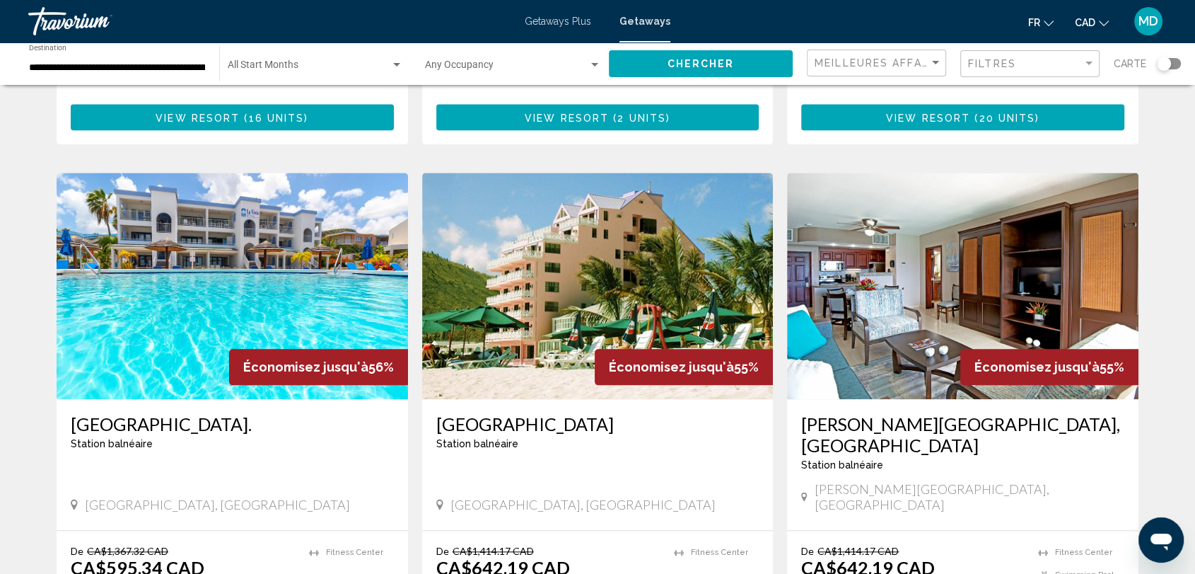
scroll to position [1480, 0]
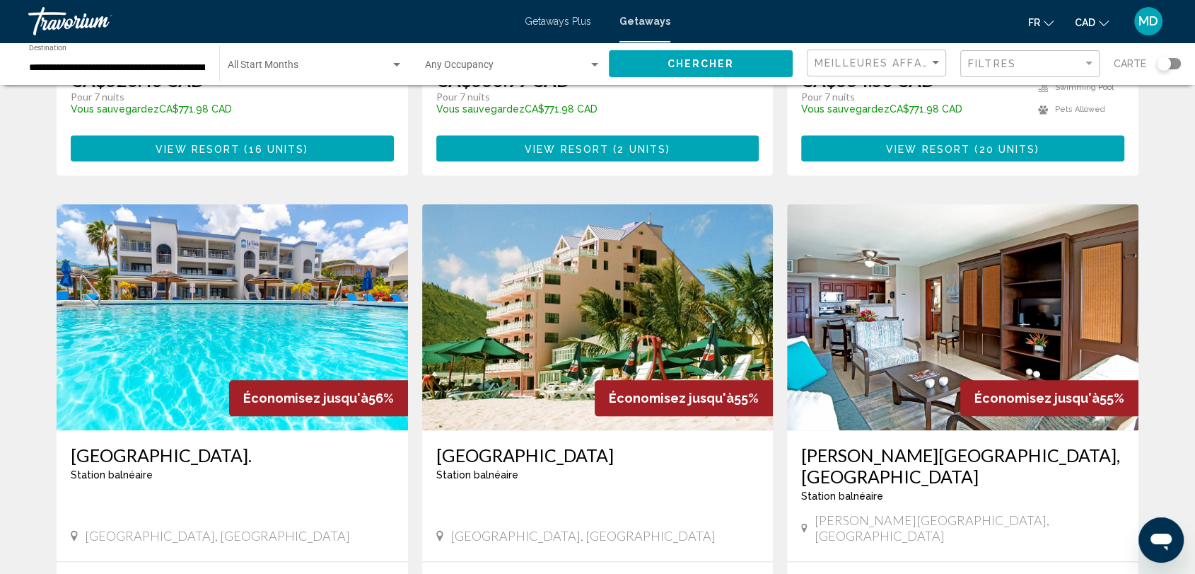
click at [257, 272] on img "Main content" at bounding box center [232, 317] width 351 height 226
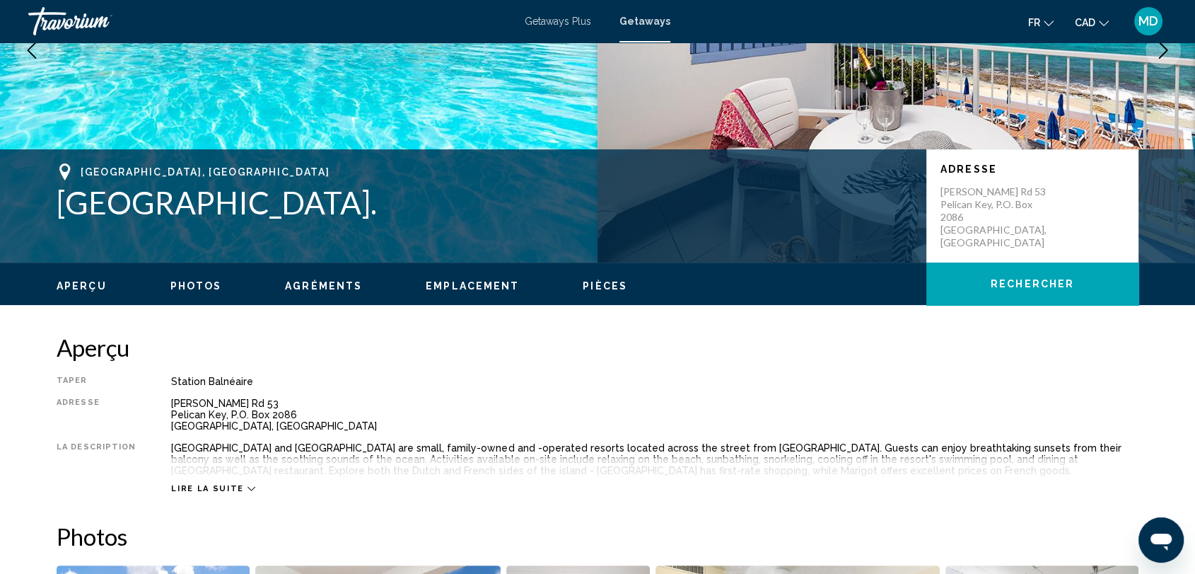
scroll to position [126, 0]
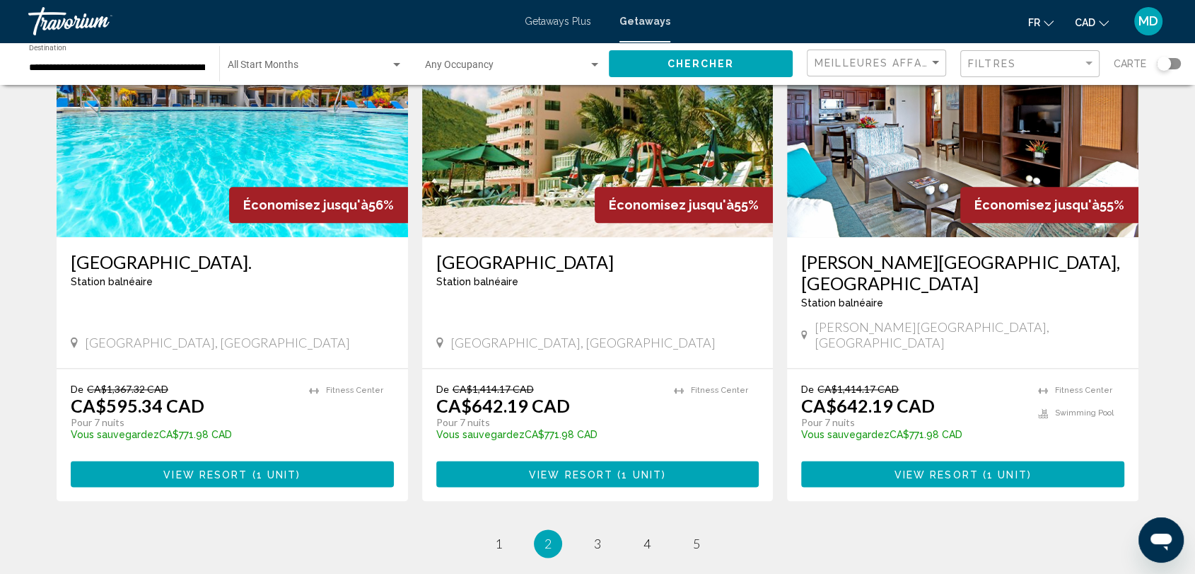
scroll to position [1674, 0]
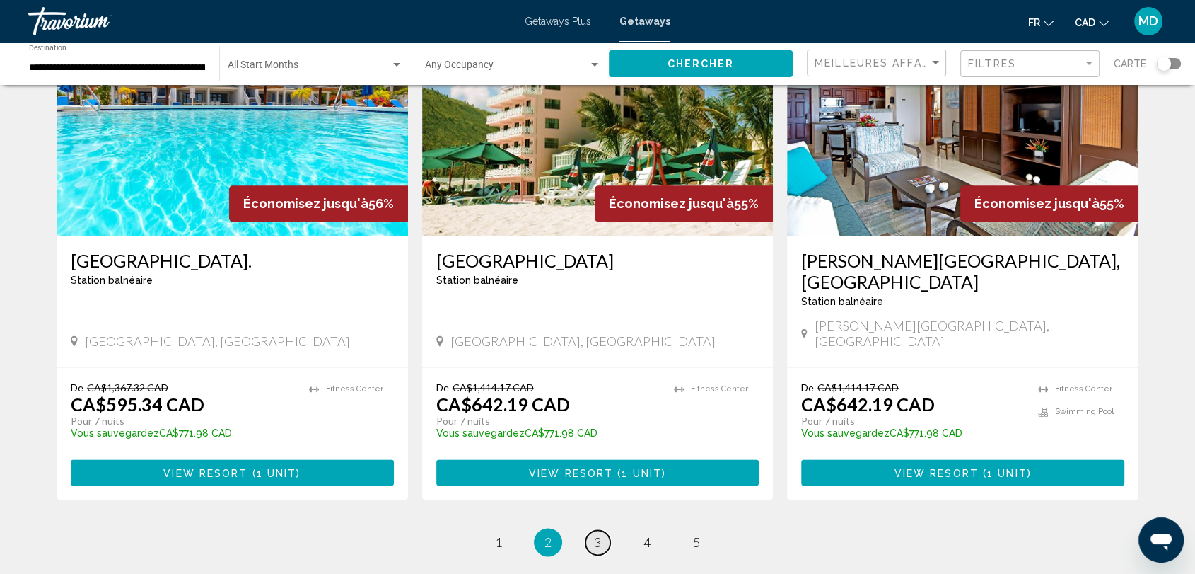
click at [599, 534] on span "3" at bounding box center [597, 542] width 7 height 16
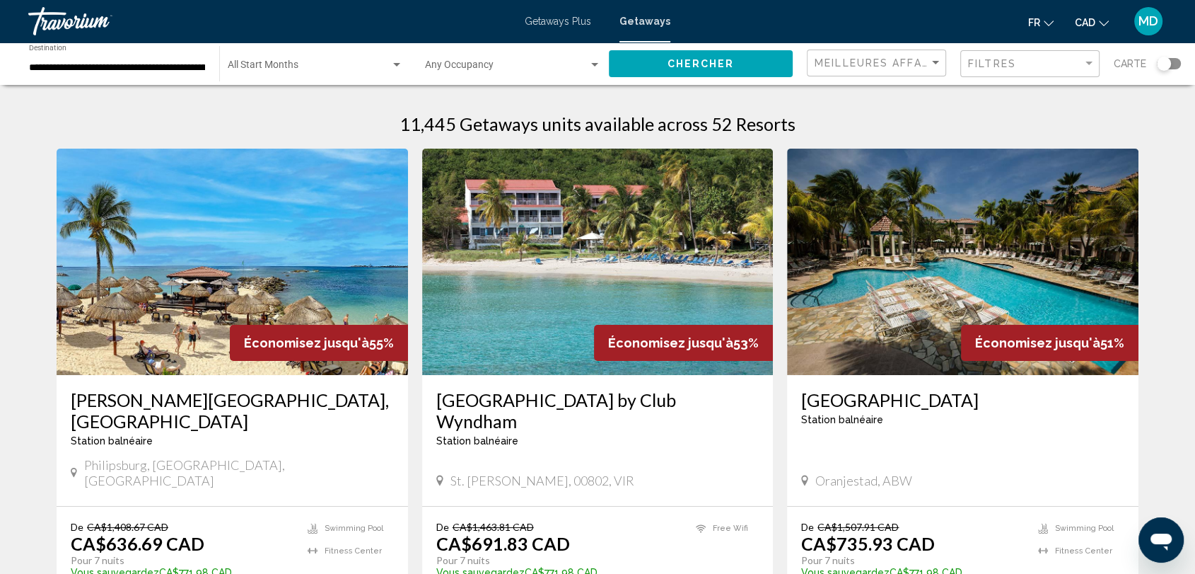
click at [328, 284] on img "Main content" at bounding box center [232, 262] width 351 height 226
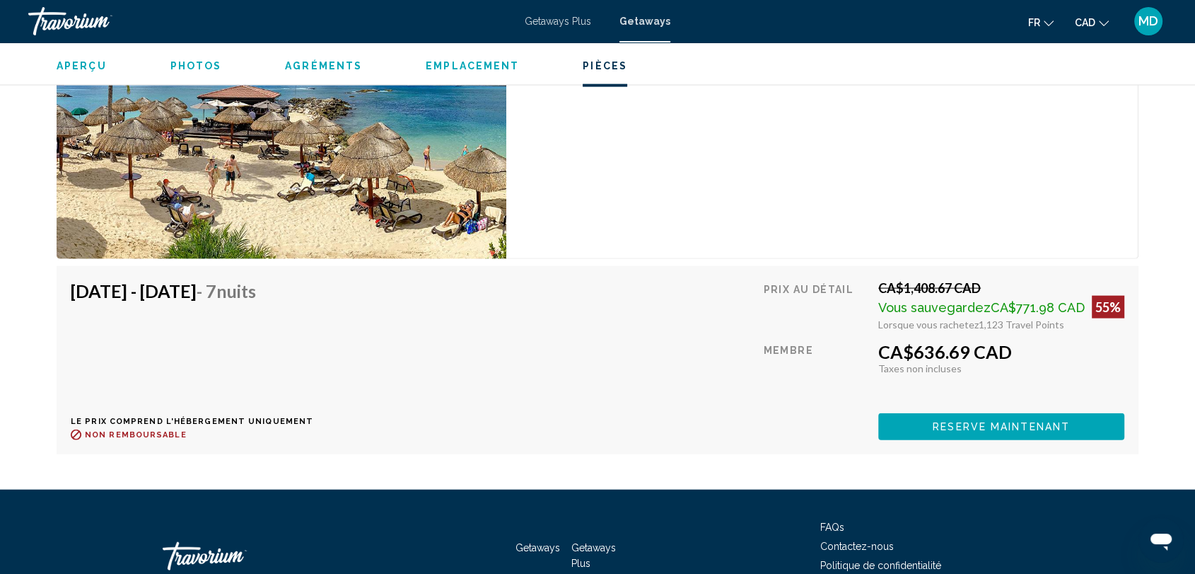
scroll to position [3218, 0]
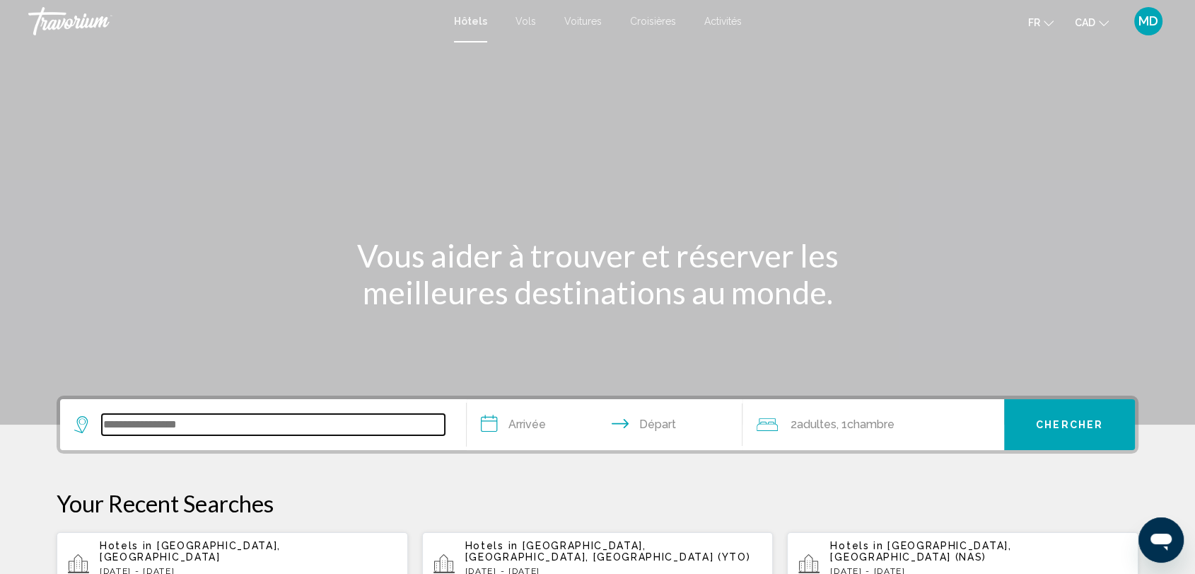
click at [239, 418] on input "Search widget" at bounding box center [273, 424] width 343 height 21
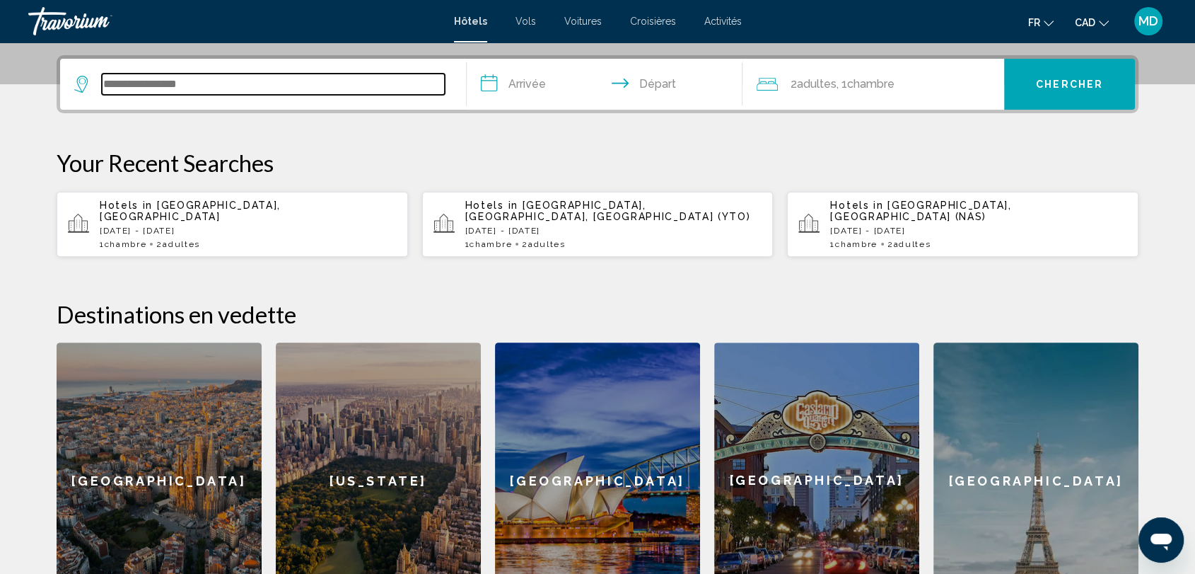
scroll to position [349, 0]
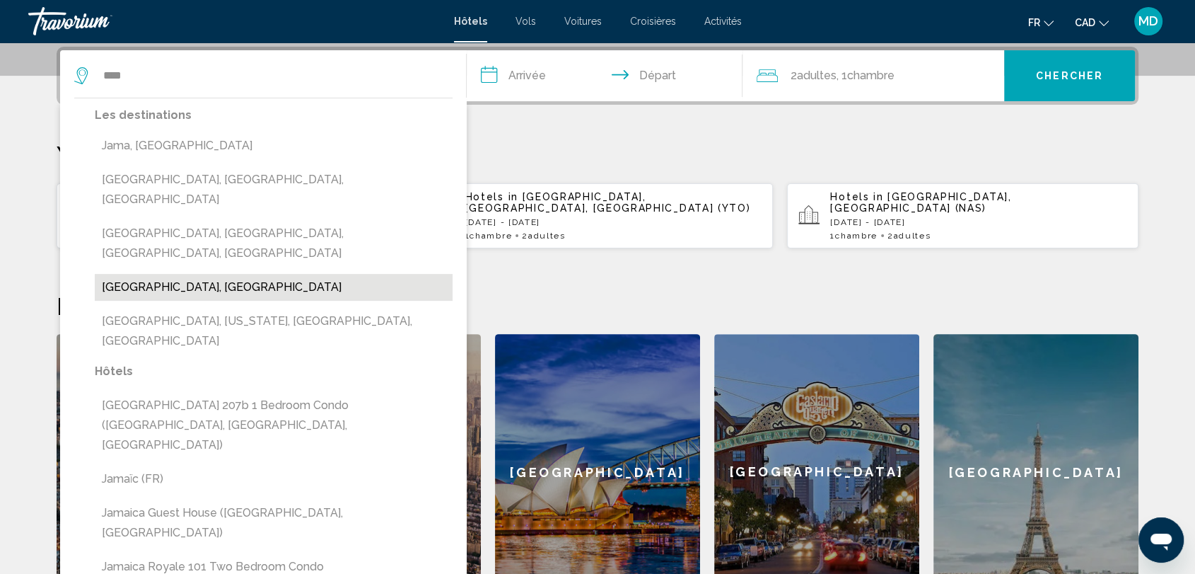
click at [149, 274] on button "Jamaica, Jamaica" at bounding box center [274, 287] width 358 height 27
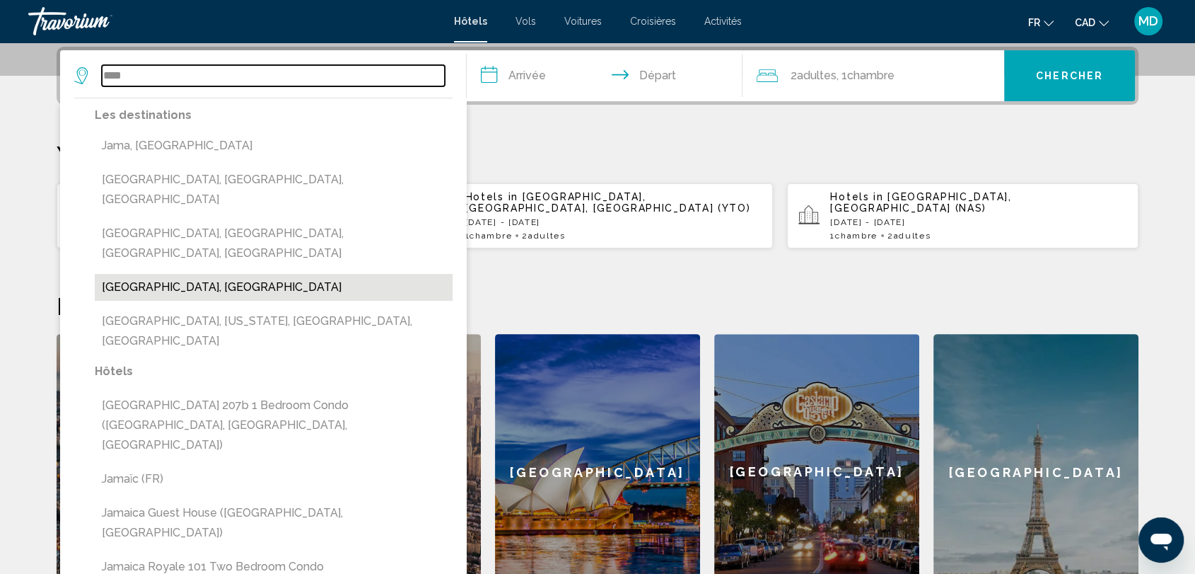
type input "**********"
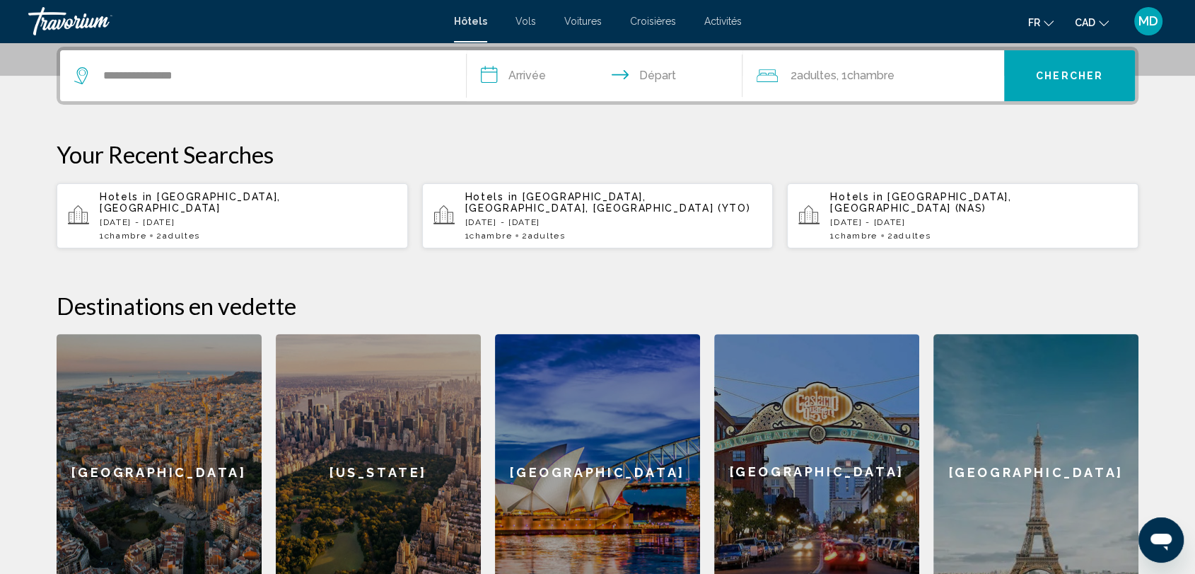
click at [525, 83] on input "**********" at bounding box center [607, 77] width 281 height 55
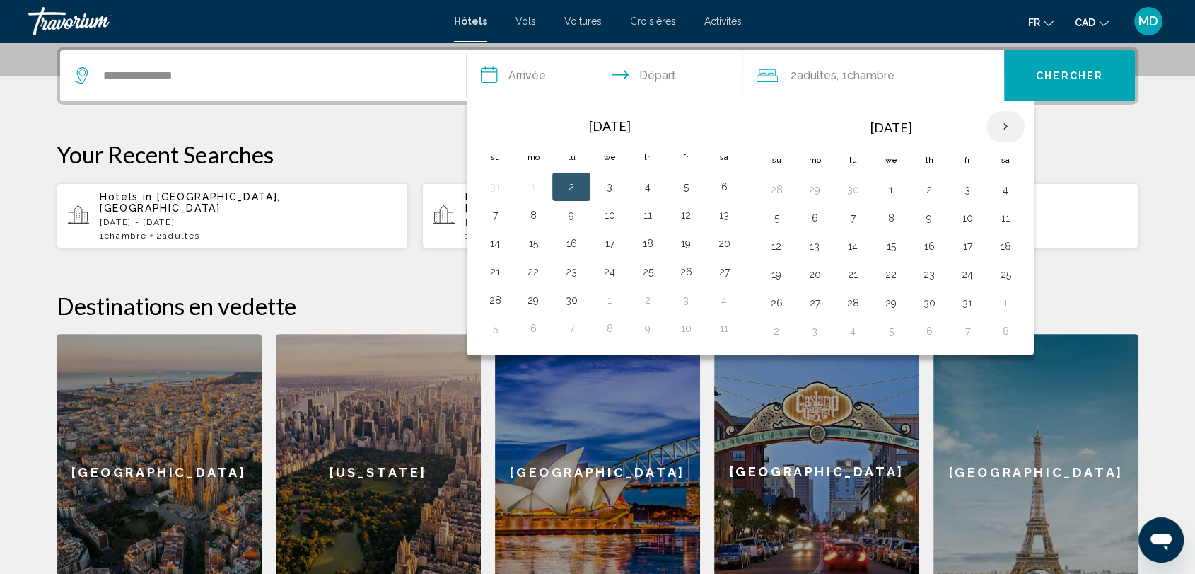
click at [1001, 120] on th "Next month" at bounding box center [1006, 126] width 38 height 31
click at [777, 330] on button "30" at bounding box center [776, 331] width 23 height 20
click at [895, 327] on button "3" at bounding box center [891, 331] width 23 height 20
type input "**********"
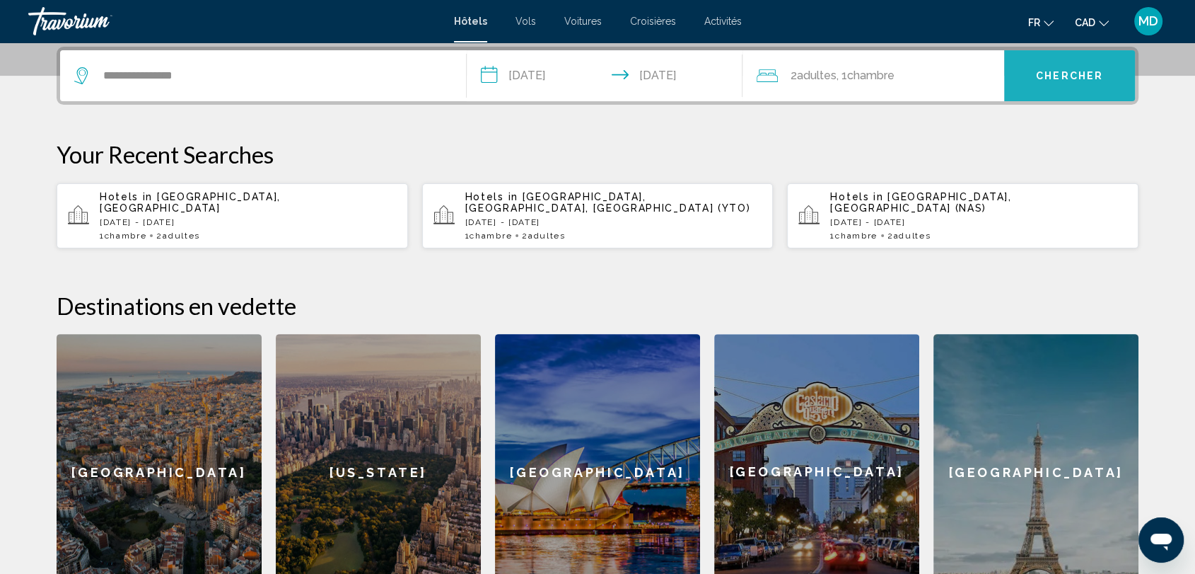
click at [1042, 64] on button "Chercher" at bounding box center [1069, 75] width 131 height 51
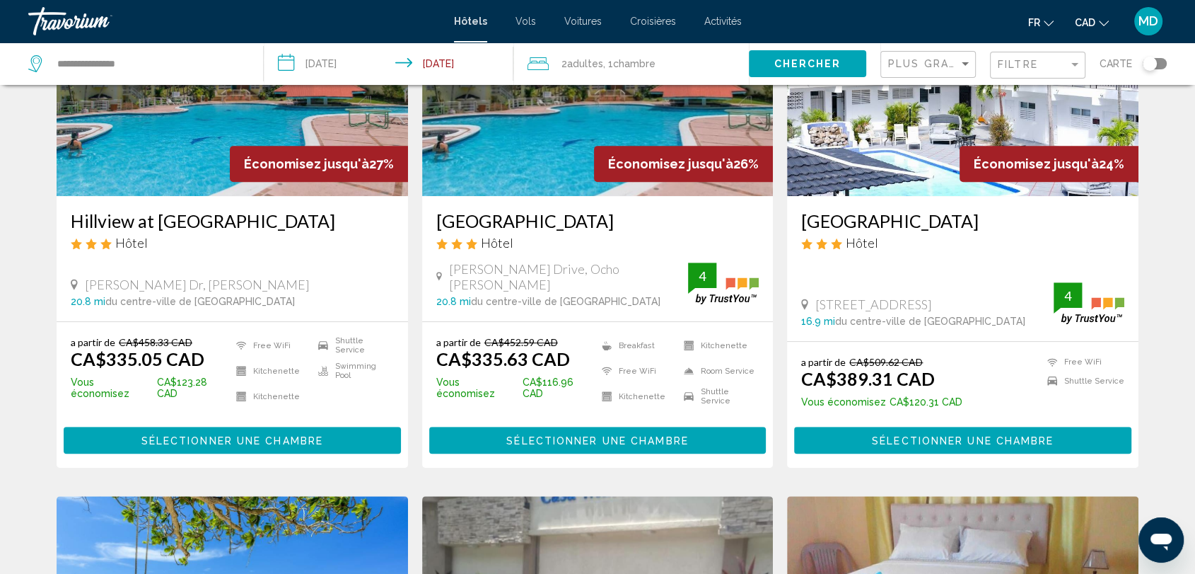
scroll to position [685, 0]
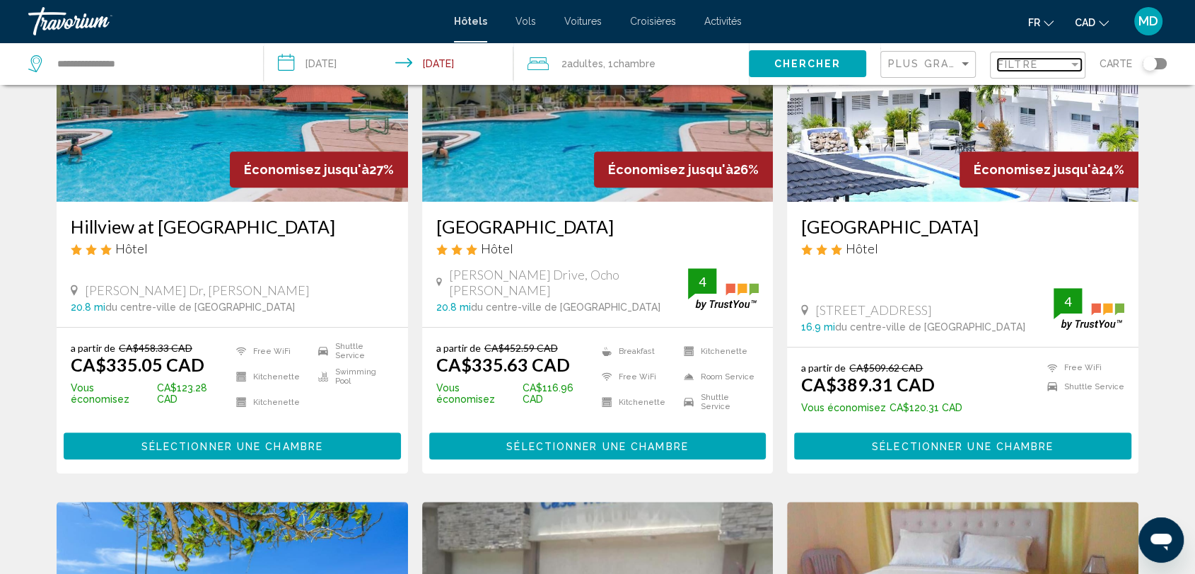
click at [1074, 59] on div "Filter" at bounding box center [1075, 64] width 13 height 11
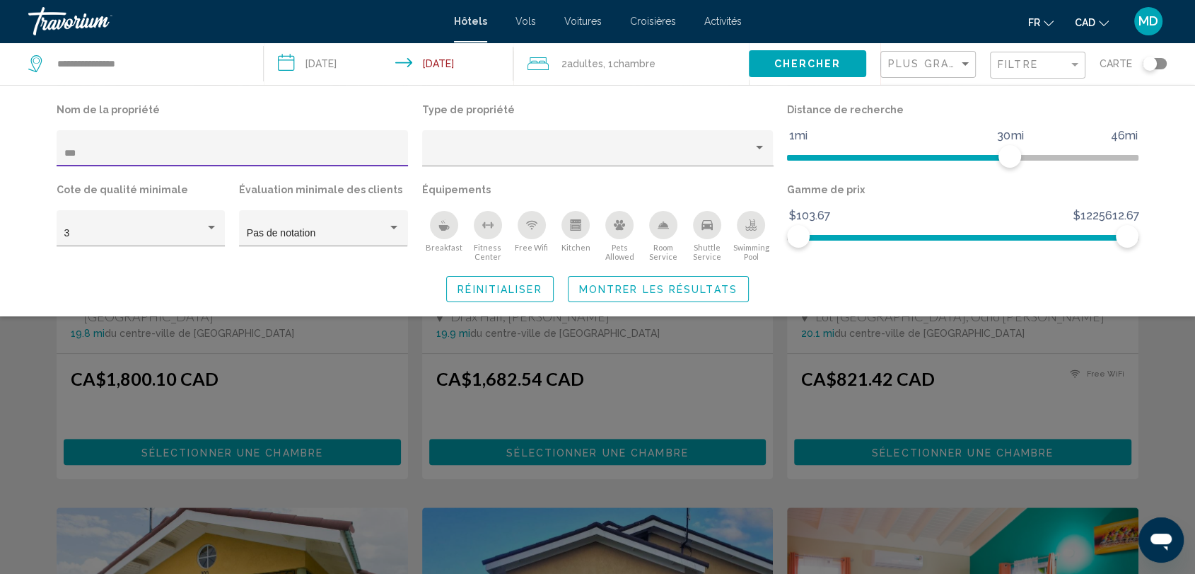
type input "***"
click at [608, 284] on span "Montrer les résultats" at bounding box center [658, 289] width 158 height 11
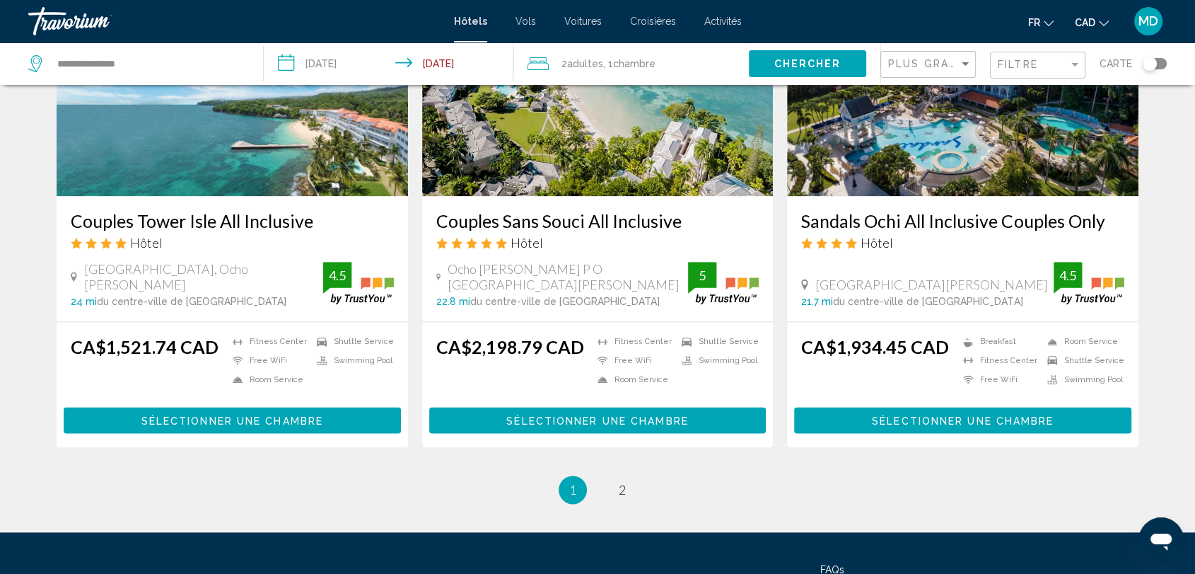
scroll to position [1821, 0]
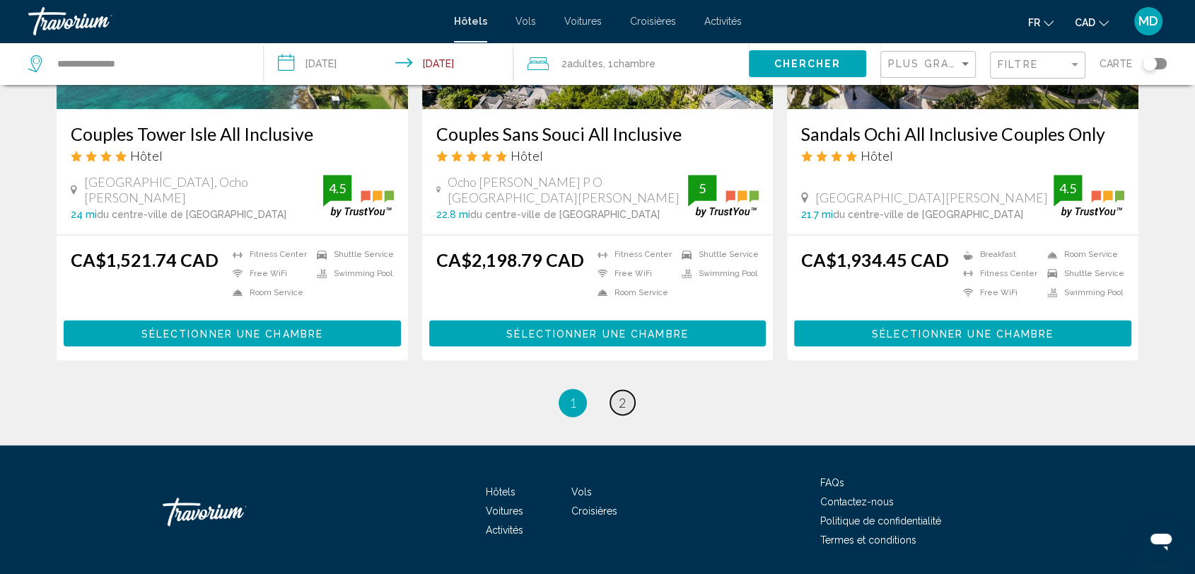
click at [622, 395] on span "2" at bounding box center [622, 403] width 7 height 16
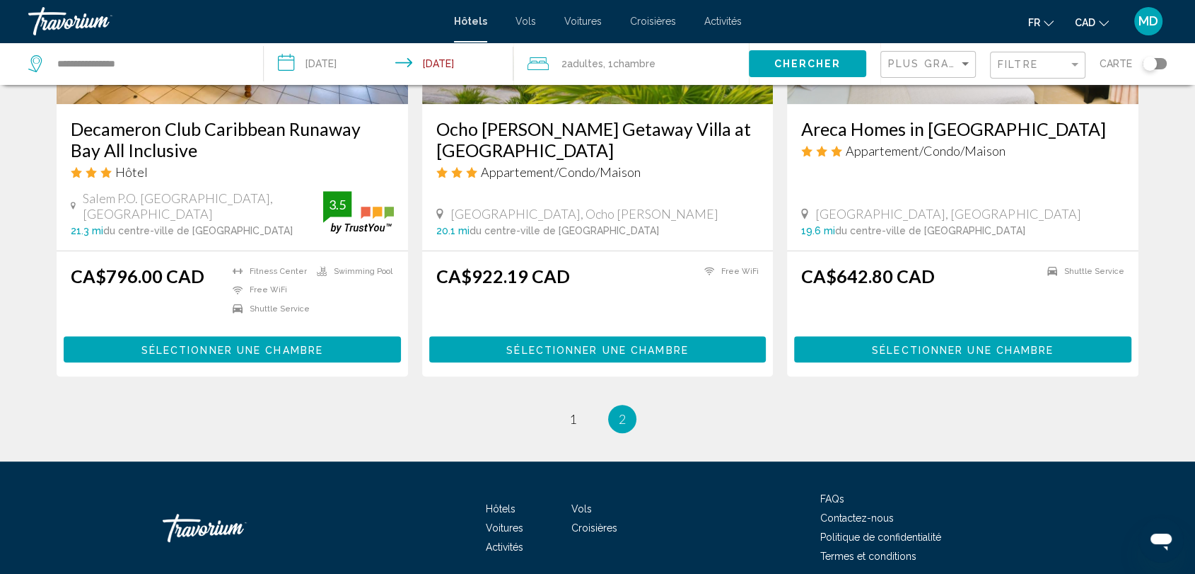
scroll to position [842, 0]
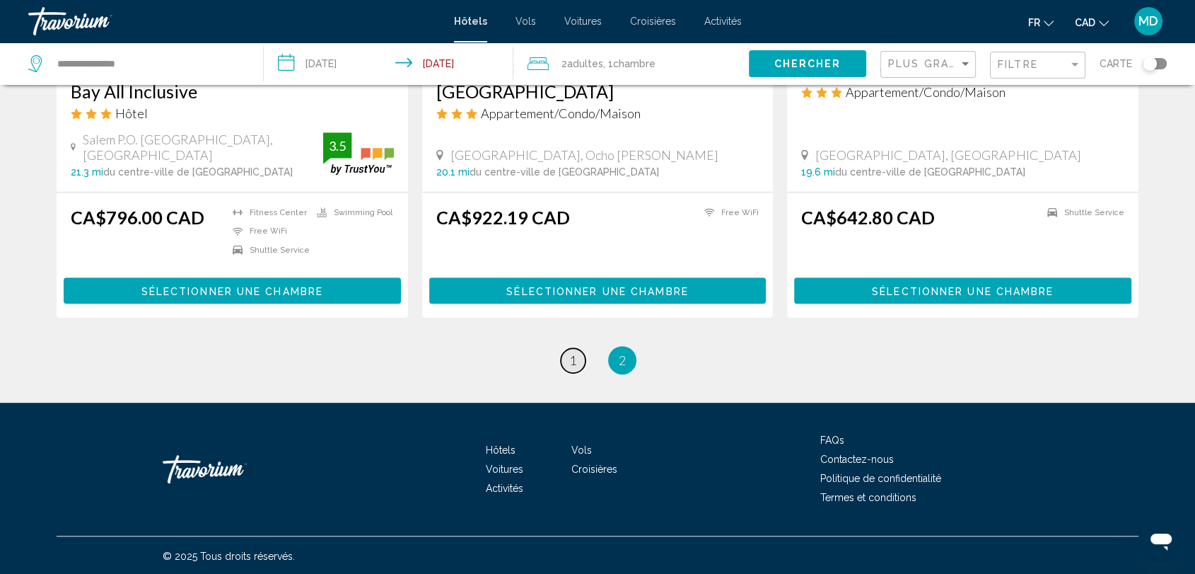
click at [576, 364] on link "page 1" at bounding box center [573, 360] width 25 height 25
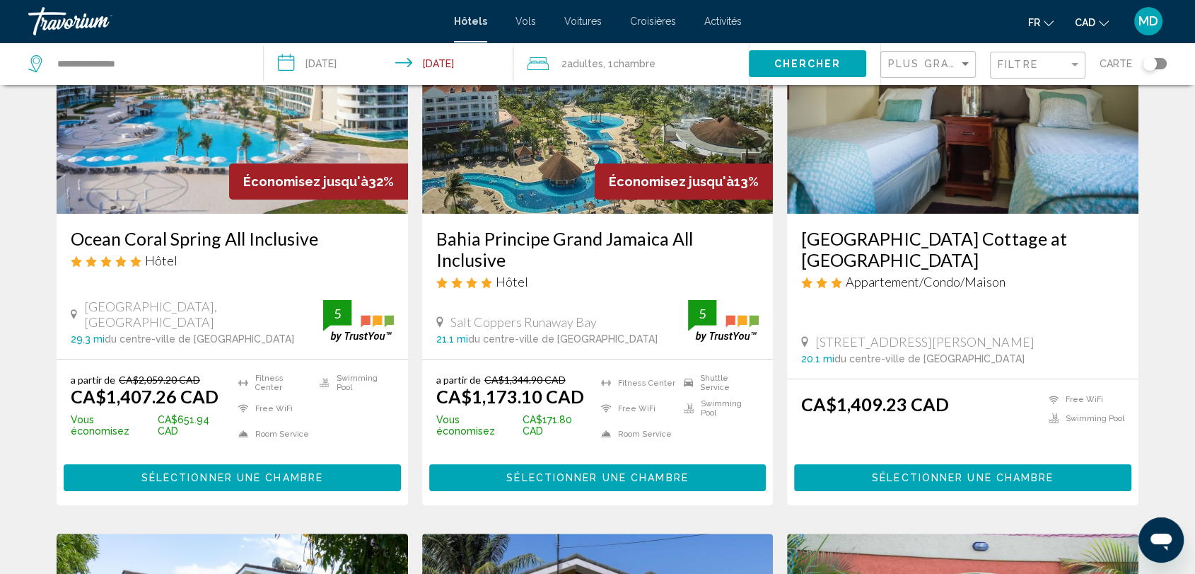
scroll to position [164, 0]
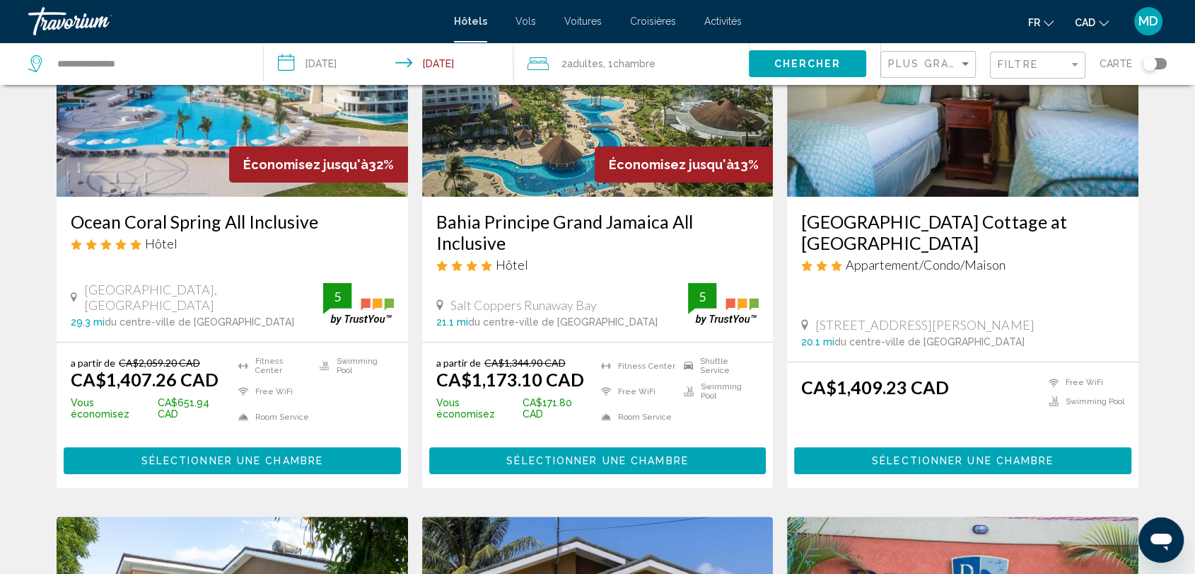
click at [560, 169] on img "Main content" at bounding box center [597, 83] width 351 height 226
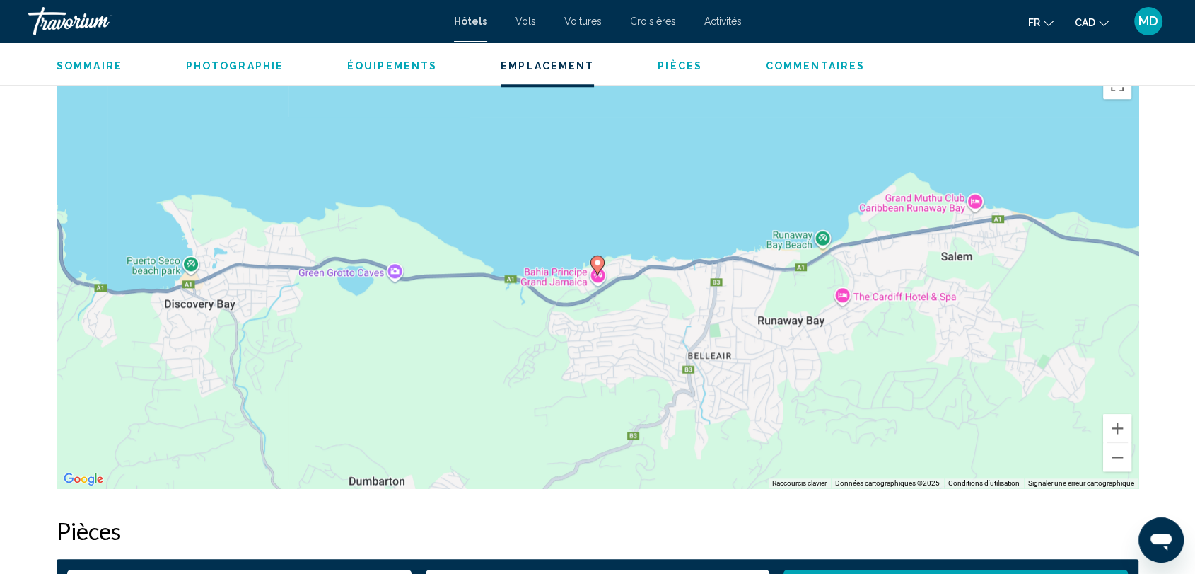
scroll to position [1360, 0]
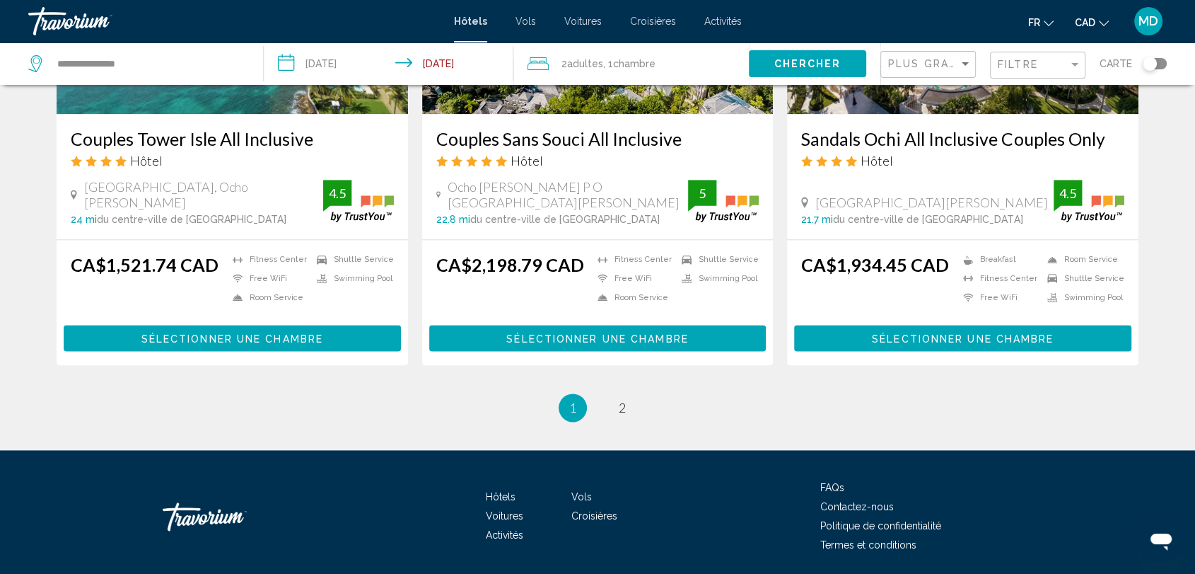
scroll to position [1821, 0]
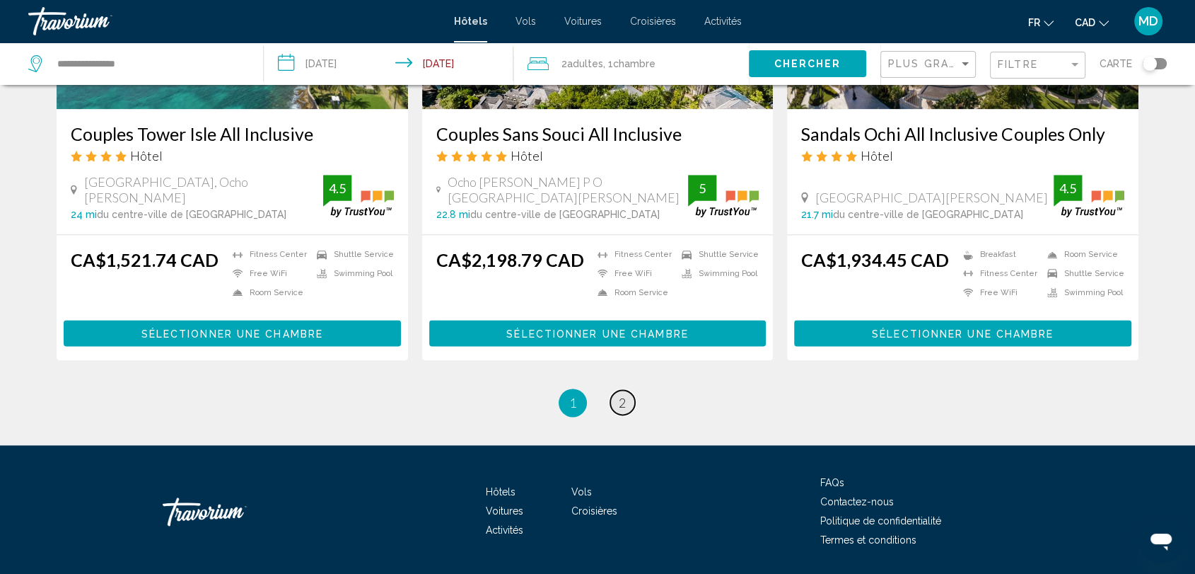
click at [627, 390] on link "page 2" at bounding box center [622, 402] width 25 height 25
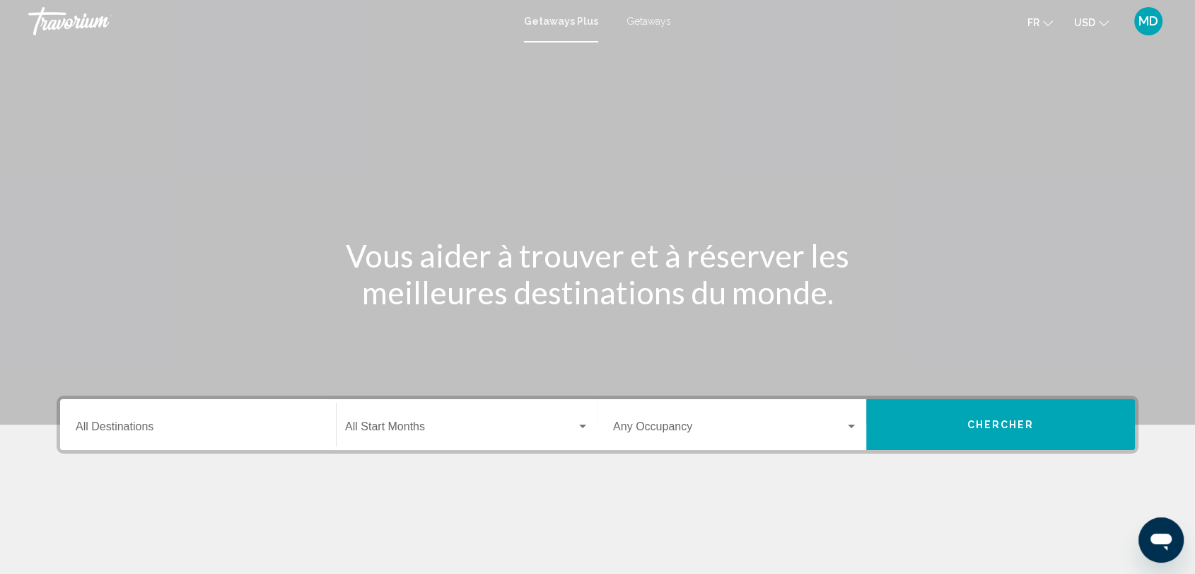
click at [235, 421] on div "Destination All Destinations" at bounding box center [198, 424] width 245 height 45
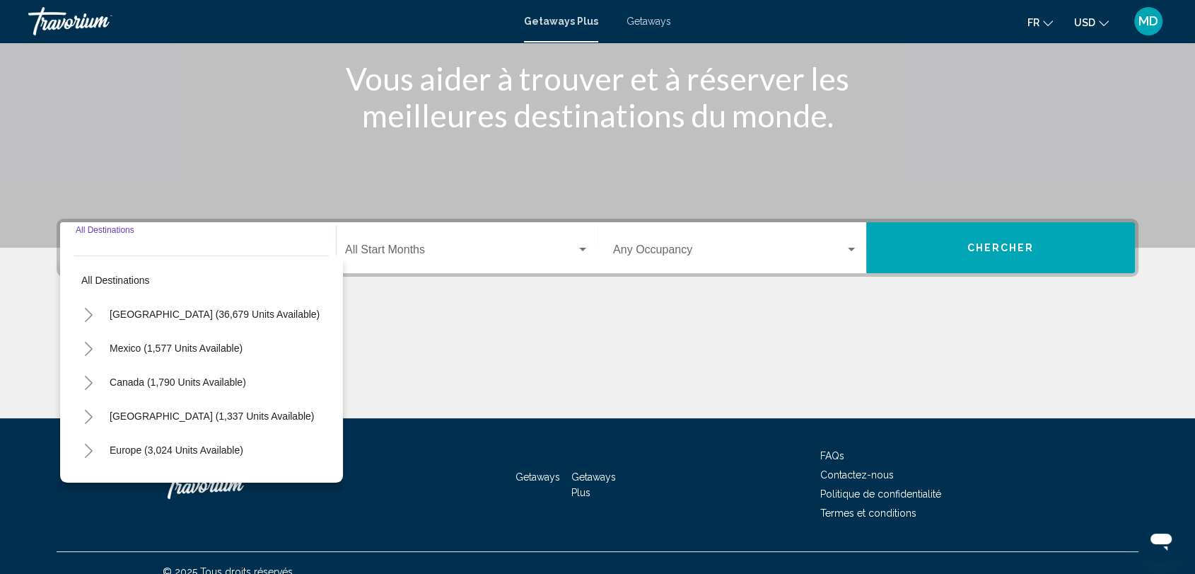
scroll to position [193, 0]
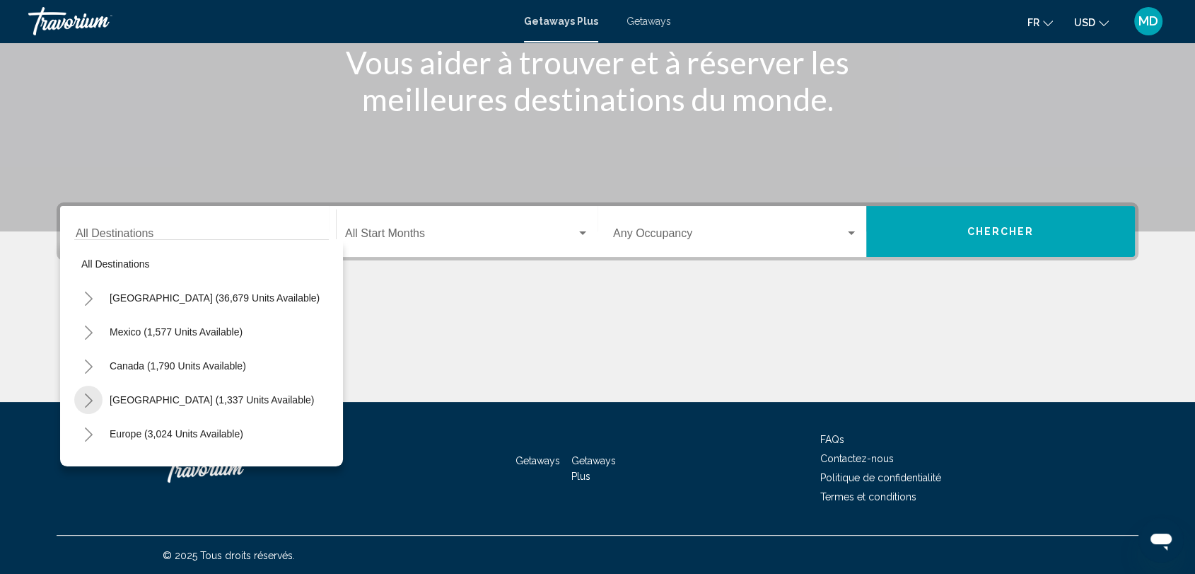
click at [88, 395] on icon "Toggle Caribbean & Atlantic Islands (1,337 units available)" at bounding box center [89, 400] width 8 height 14
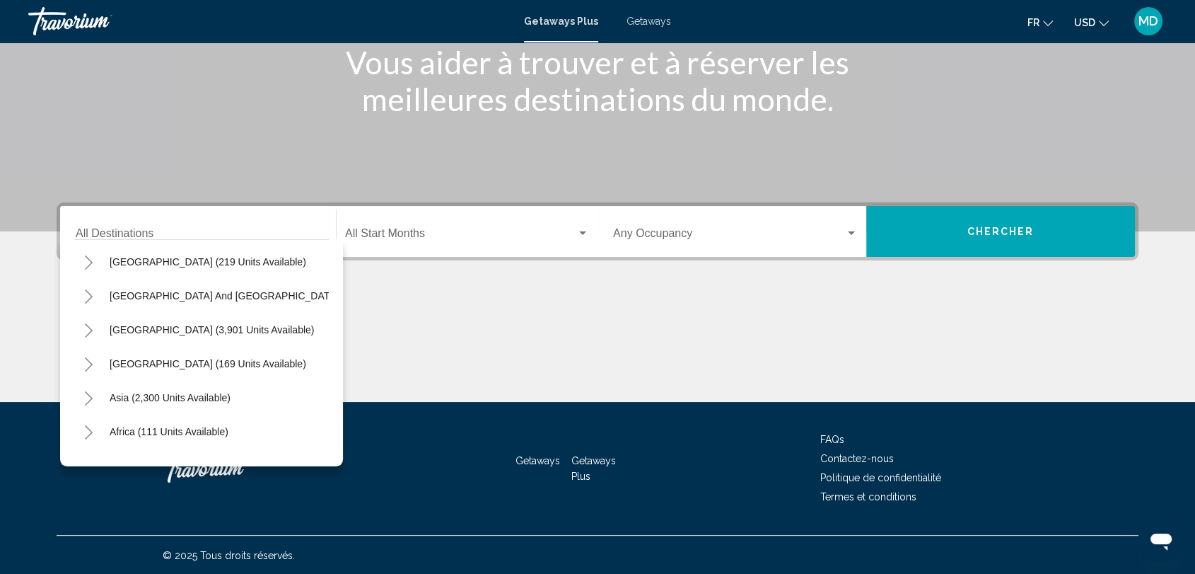
scroll to position [446, 0]
click at [86, 356] on icon "Toggle Central America (169 units available)" at bounding box center [89, 361] width 8 height 14
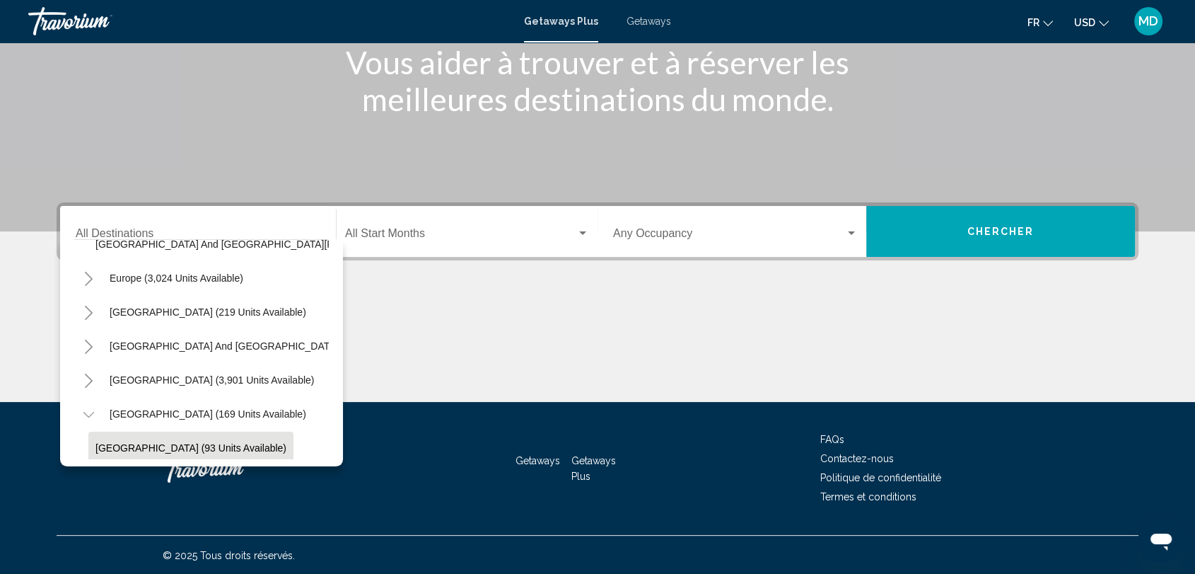
scroll to position [392, 0]
click at [81, 376] on button "Toggle South America (3,901 units available)" at bounding box center [88, 381] width 28 height 28
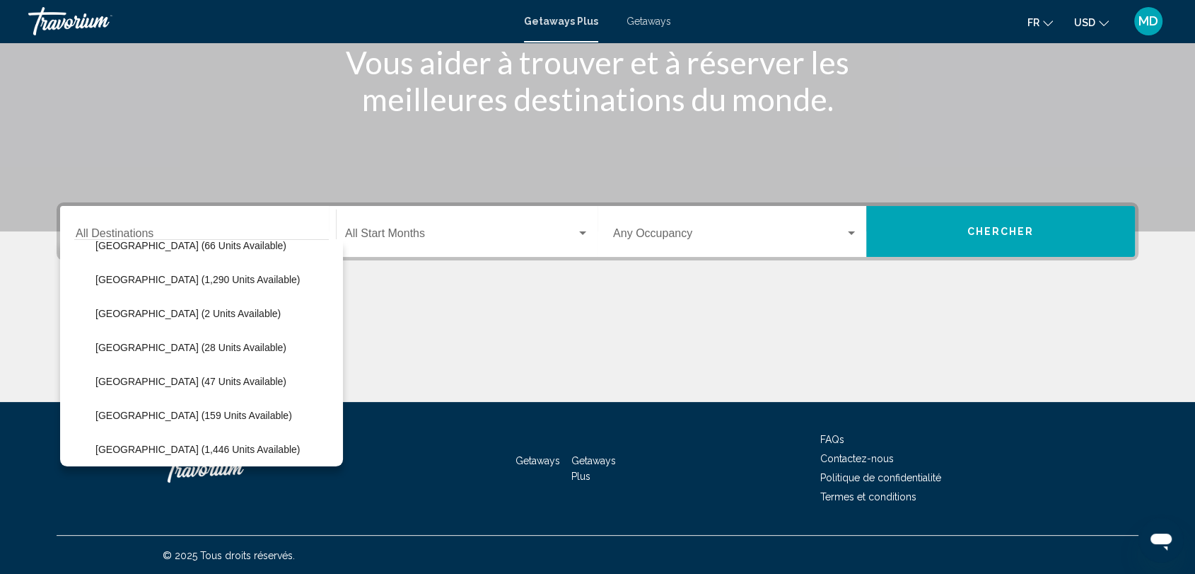
scroll to position [594, 0]
click at [637, 23] on span "Getaways" at bounding box center [649, 21] width 45 height 11
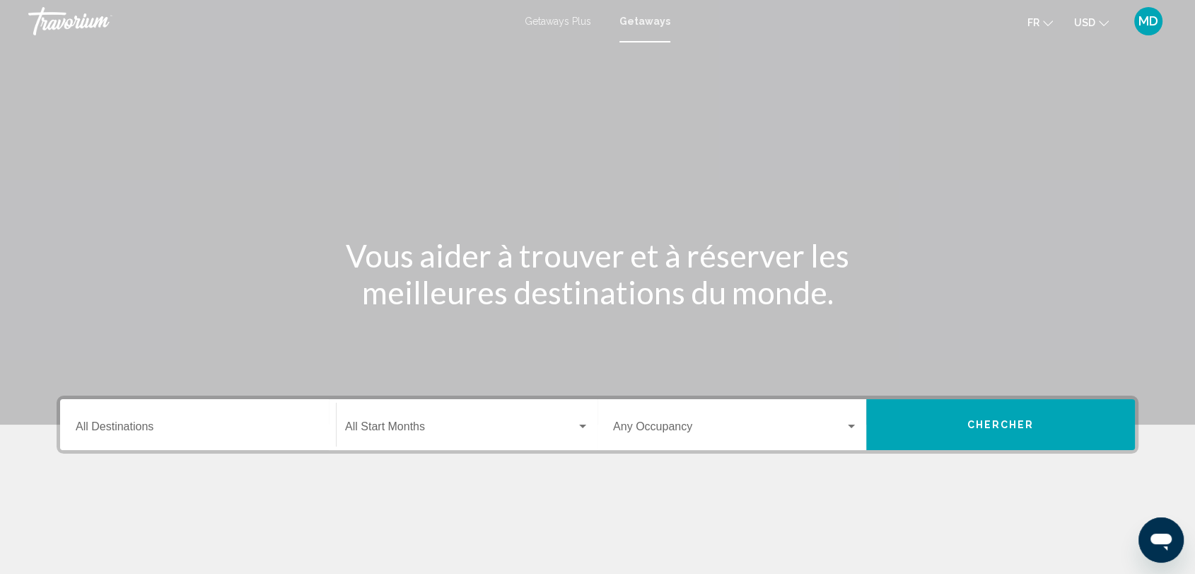
click at [91, 419] on div "Destination All Destinations" at bounding box center [198, 424] width 245 height 45
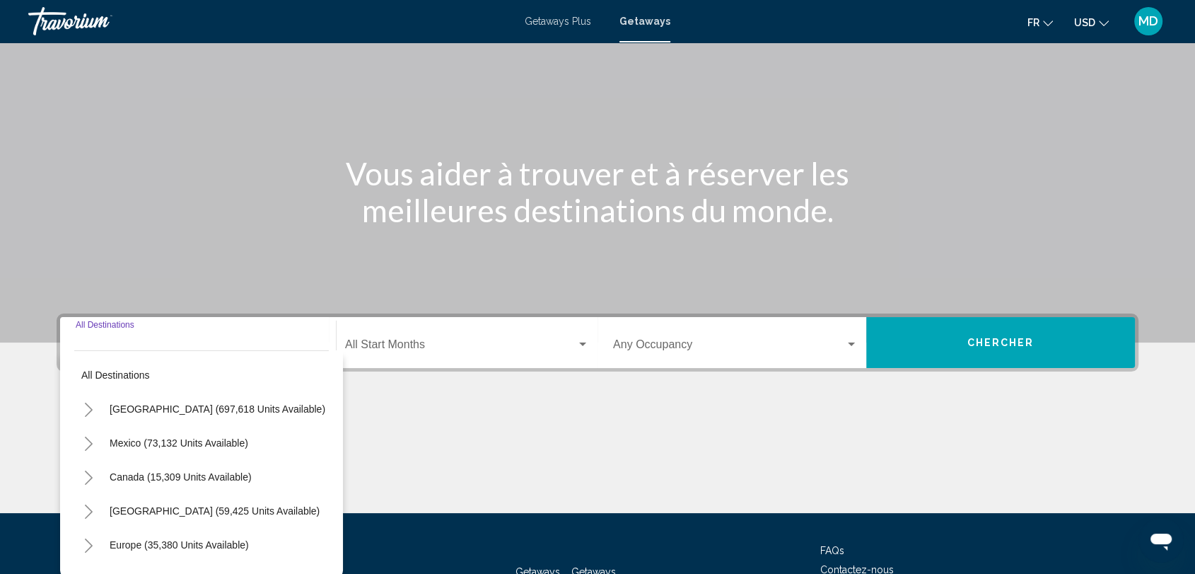
scroll to position [193, 0]
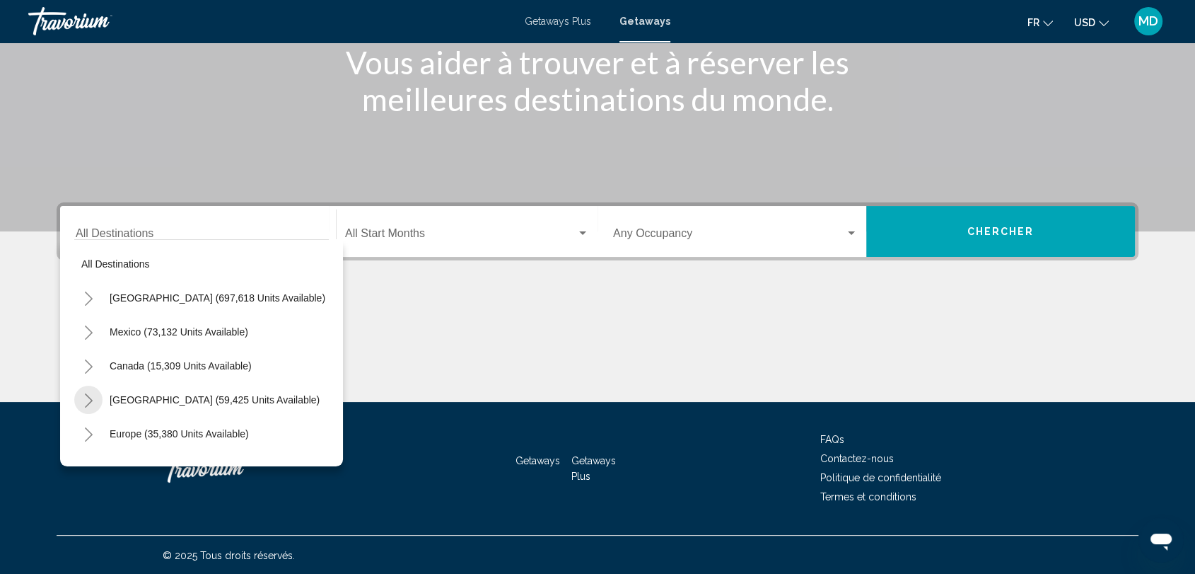
click at [83, 396] on icon "Toggle Caribbean & Atlantic Islands (59,425 units available)" at bounding box center [88, 400] width 11 height 14
click at [92, 296] on icon "Toggle South Pacific and Oceania (743 units available)" at bounding box center [88, 299] width 11 height 14
click at [83, 396] on icon "Toggle South America (16,371 units available)" at bounding box center [88, 401] width 11 height 14
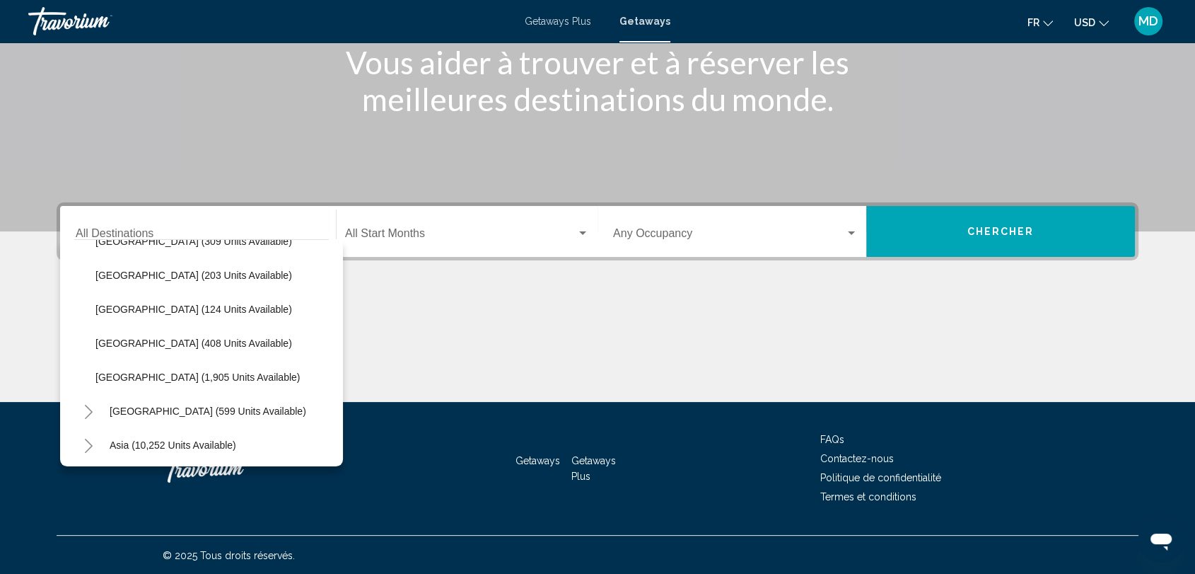
scroll to position [994, 0]
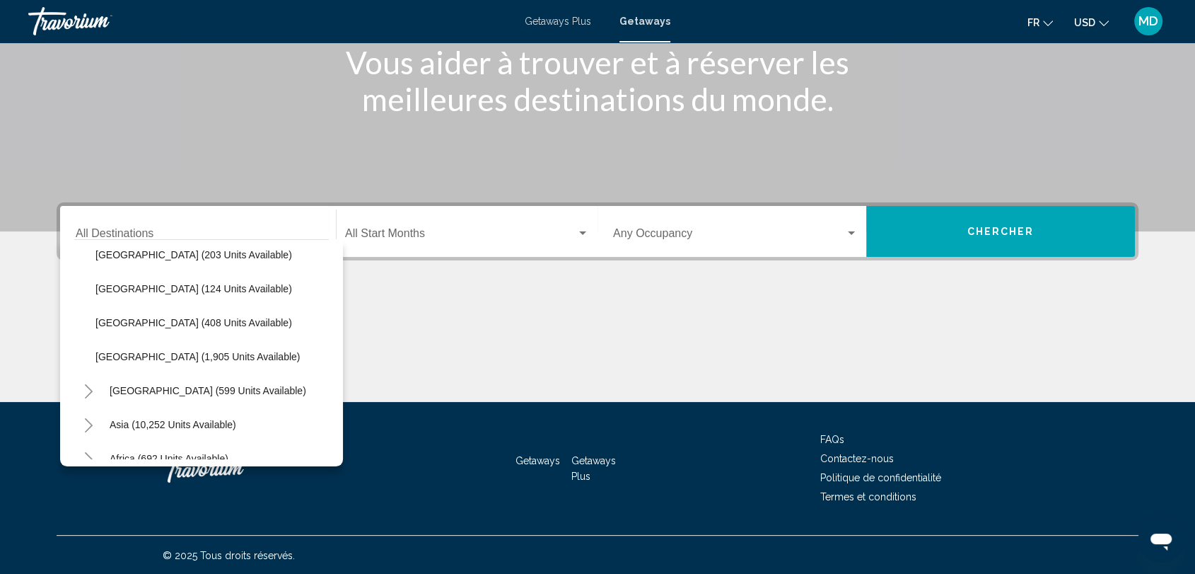
click at [83, 396] on icon "Toggle Central America (599 units available)" at bounding box center [88, 391] width 11 height 14
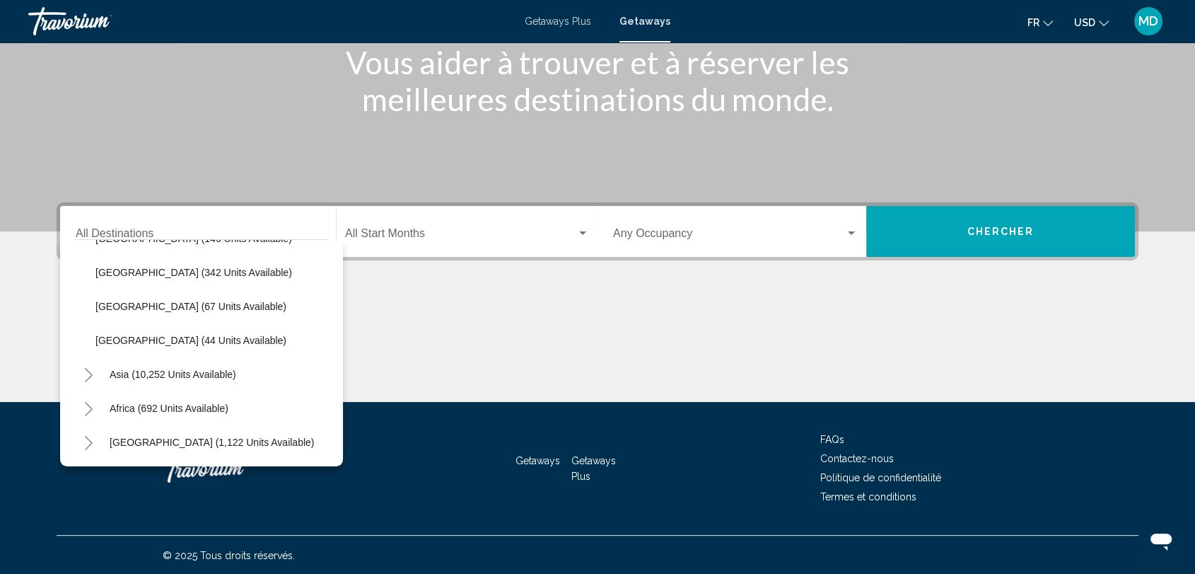
scroll to position [1191, 0]
click at [95, 428] on button "Toggle Middle East (1,122 units available)" at bounding box center [88, 442] width 28 height 28
click at [85, 402] on icon "Toggle Asia (10,252 units available)" at bounding box center [88, 409] width 11 height 14
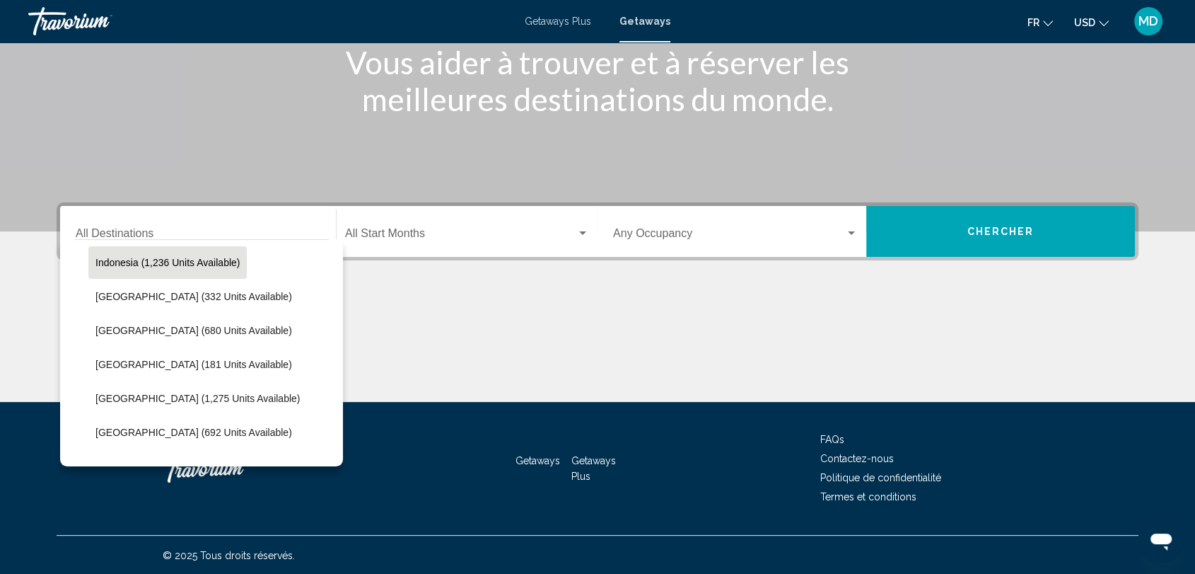
scroll to position [1494, 0]
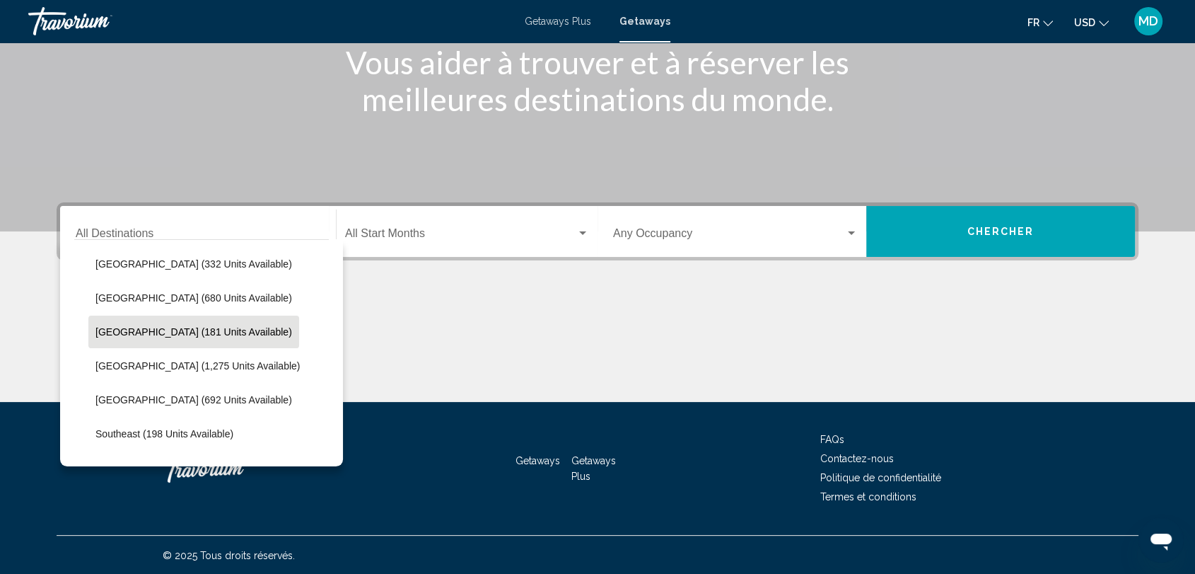
click at [129, 337] on button "Maldives (181 units available)" at bounding box center [193, 331] width 211 height 33
type input "**********"
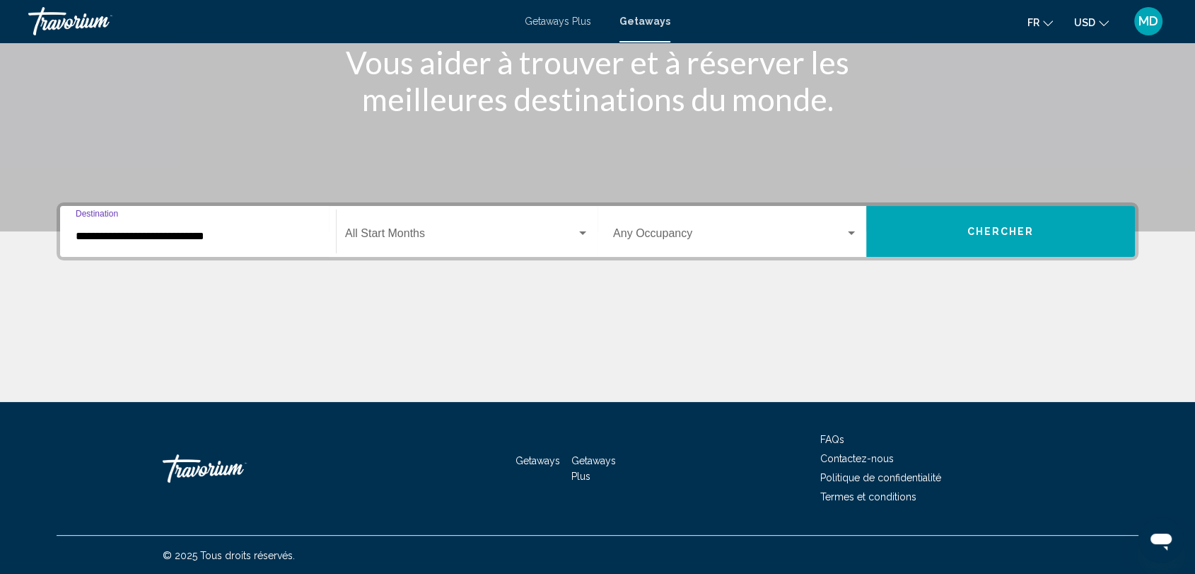
click at [946, 216] on button "Chercher" at bounding box center [1000, 231] width 269 height 51
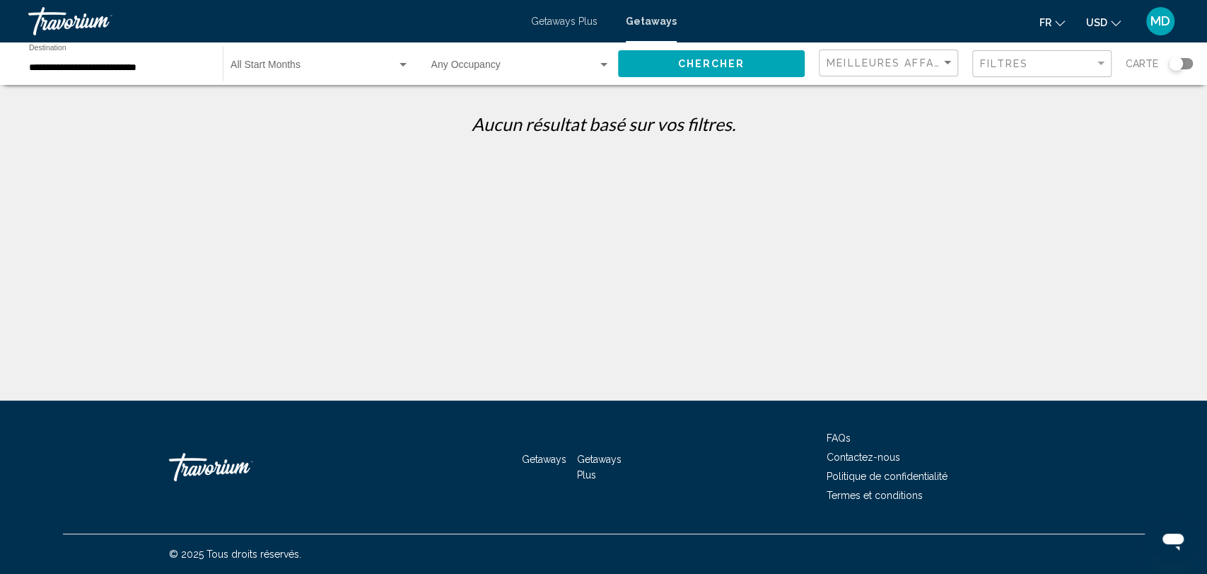
click at [73, 69] on input "**********" at bounding box center [119, 67] width 180 height 11
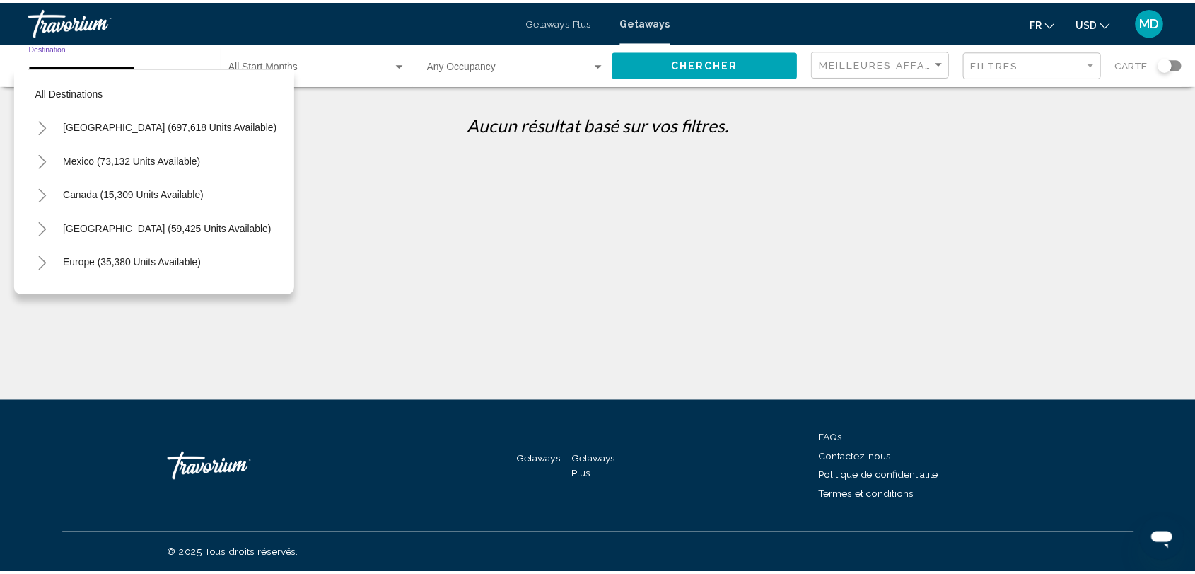
scroll to position [531, 0]
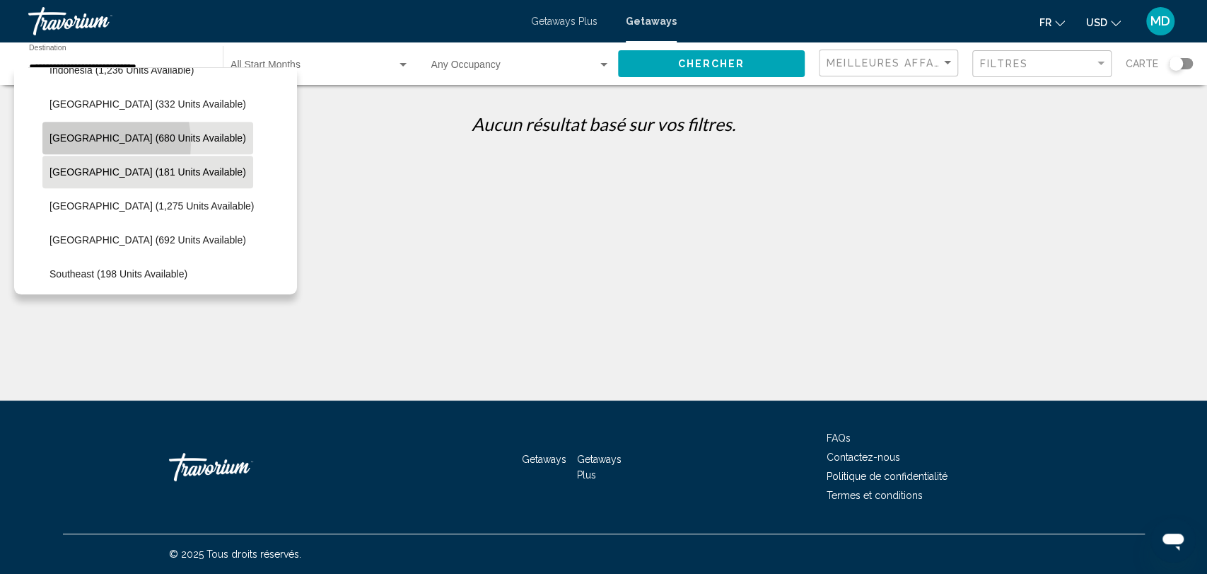
click at [77, 143] on button "Malaysia (680 units available)" at bounding box center [147, 138] width 211 height 33
type input "**********"
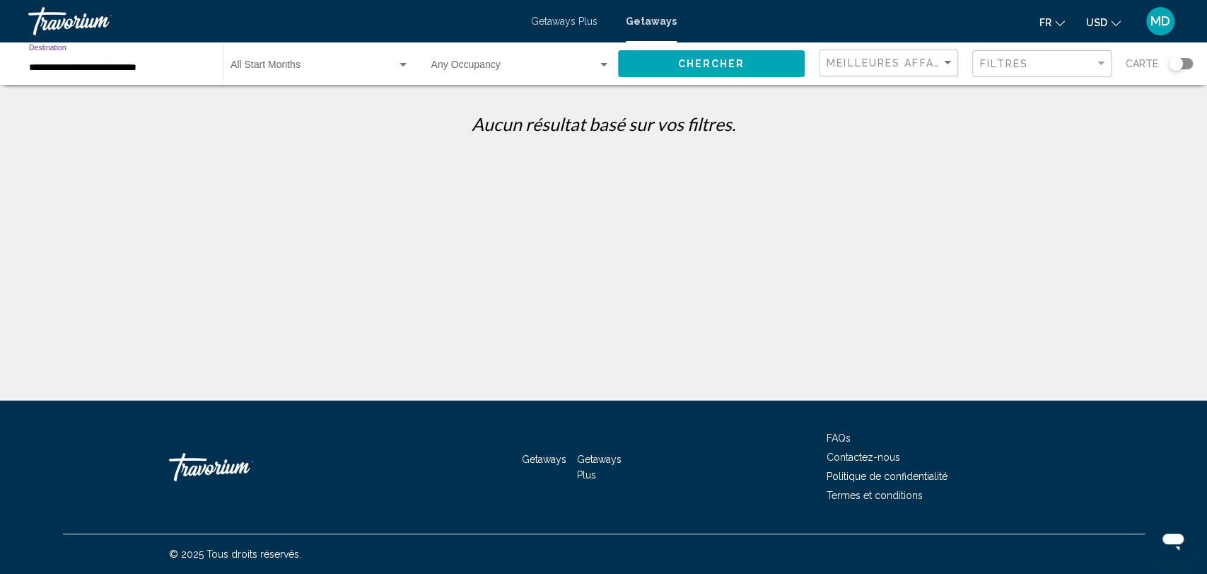
click at [651, 67] on button "Chercher" at bounding box center [711, 63] width 187 height 26
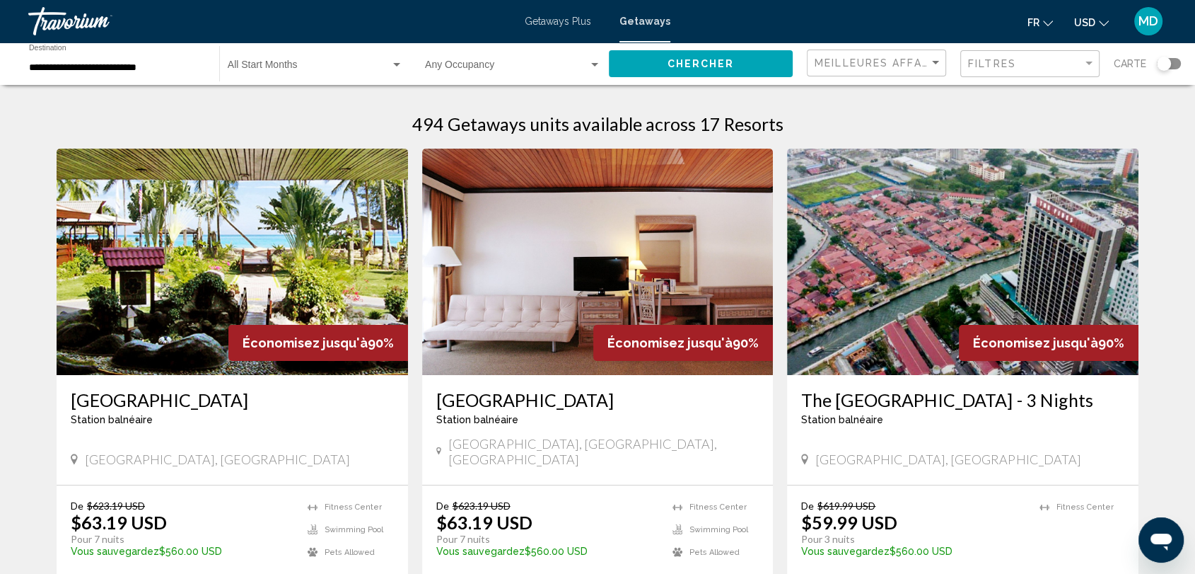
click at [226, 255] on img "Main content" at bounding box center [232, 262] width 351 height 226
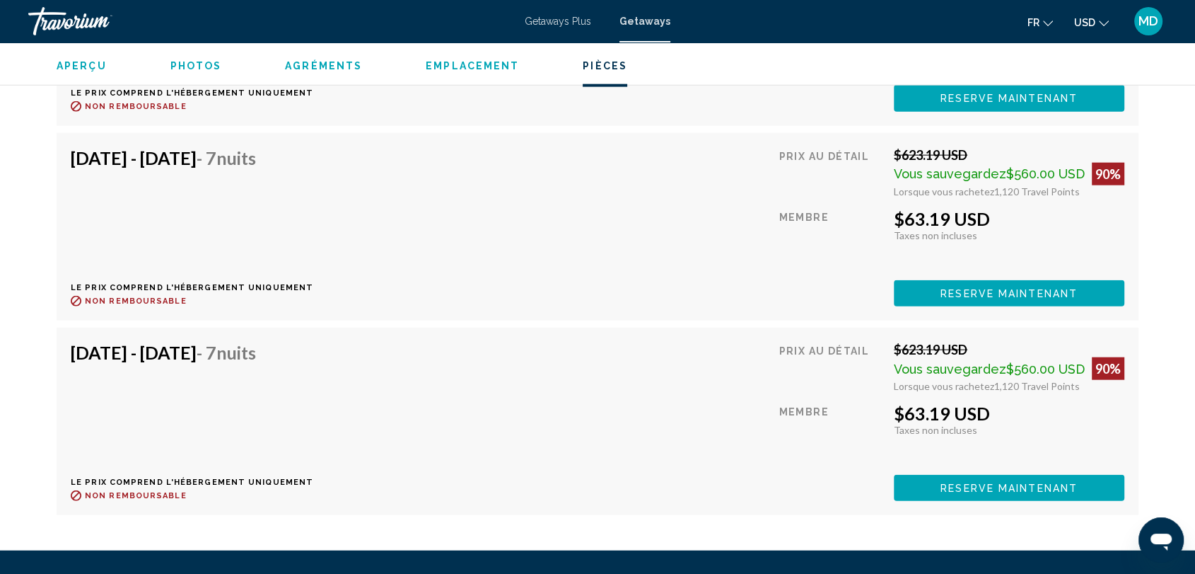
scroll to position [3375, 0]
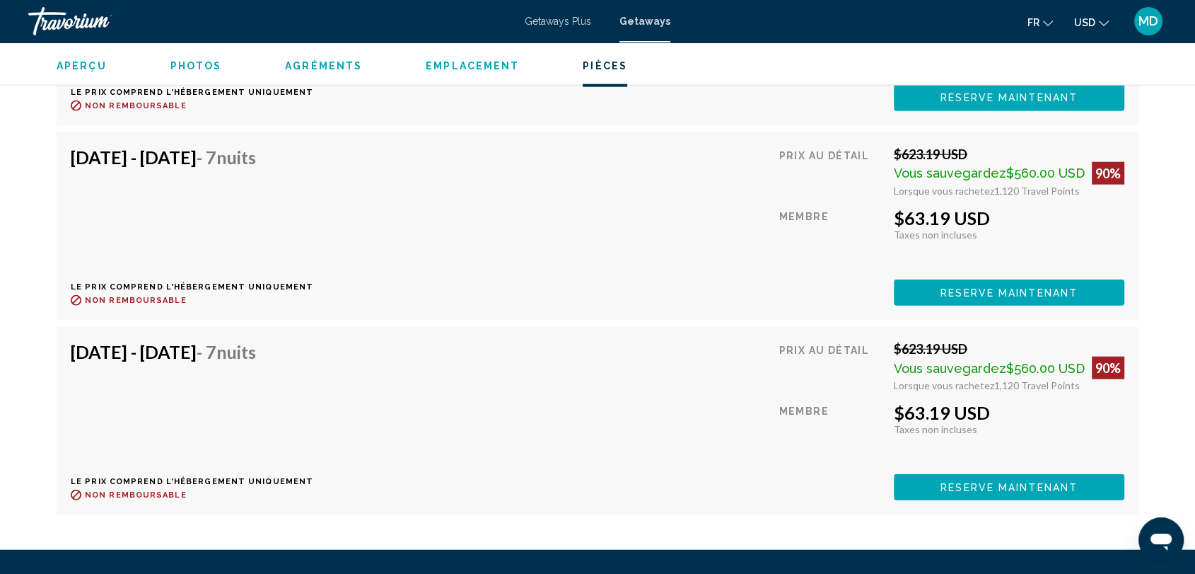
click at [501, 149] on div "Oct 15, 2025 - Oct 22, 2025 - 7 nuits Le prix comprend l'hébergement uniquement…" at bounding box center [598, 225] width 1054 height 159
